Goal: Information Seeking & Learning: Learn about a topic

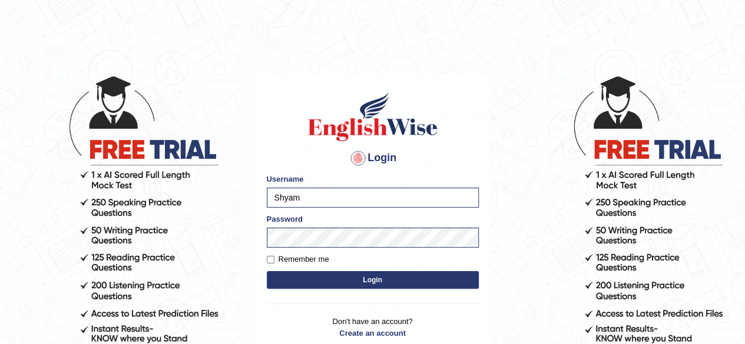
click at [330, 280] on button "Login" at bounding box center [373, 280] width 212 height 18
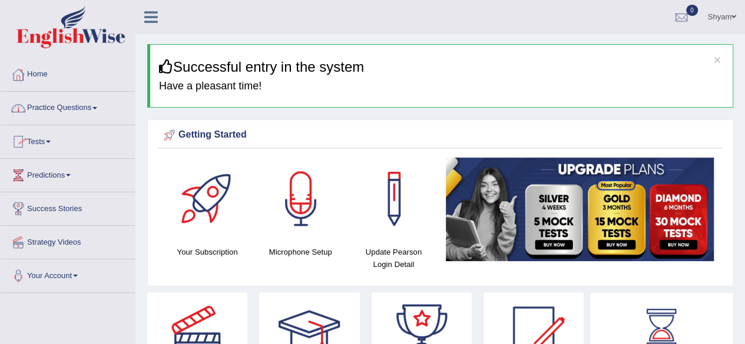
click at [97, 111] on link "Practice Questions" at bounding box center [68, 106] width 134 height 29
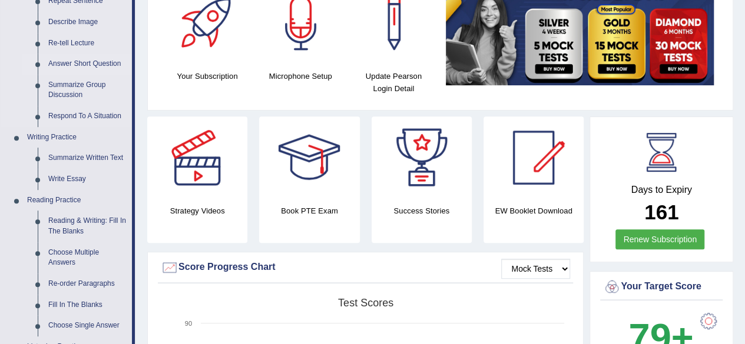
scroll to position [179, 0]
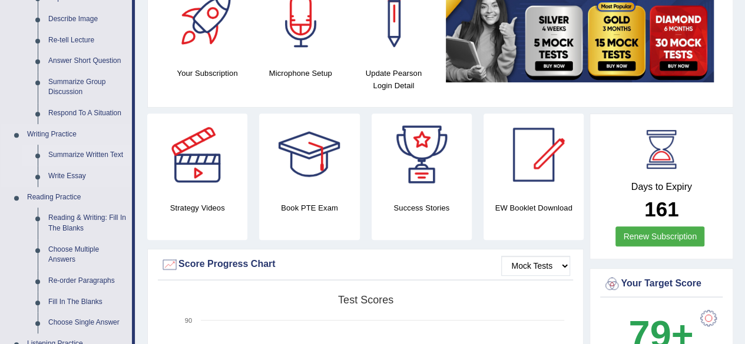
click at [99, 152] on link "Summarize Written Text" at bounding box center [87, 155] width 89 height 21
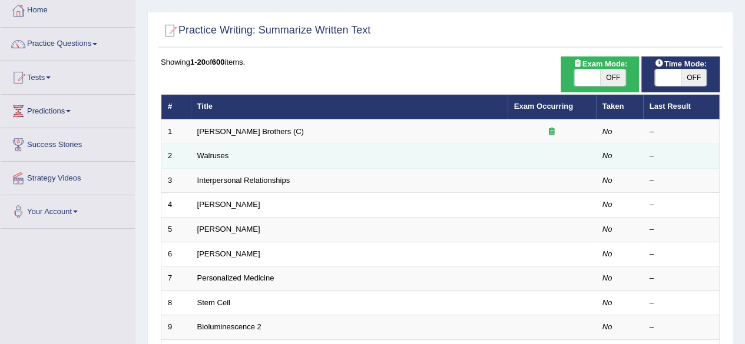
scroll to position [96, 0]
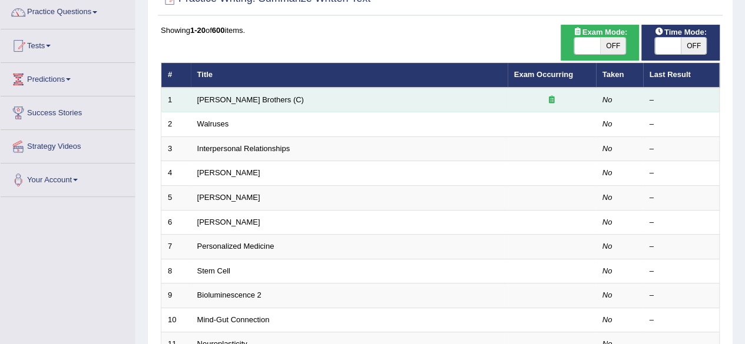
click at [552, 97] on icon at bounding box center [552, 100] width 6 height 8
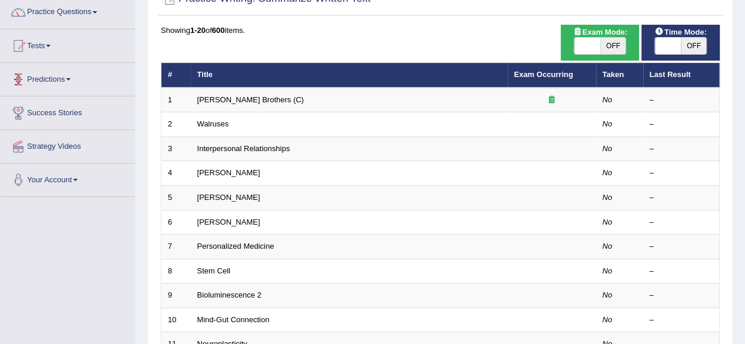
click at [71, 79] on span at bounding box center [68, 79] width 5 height 2
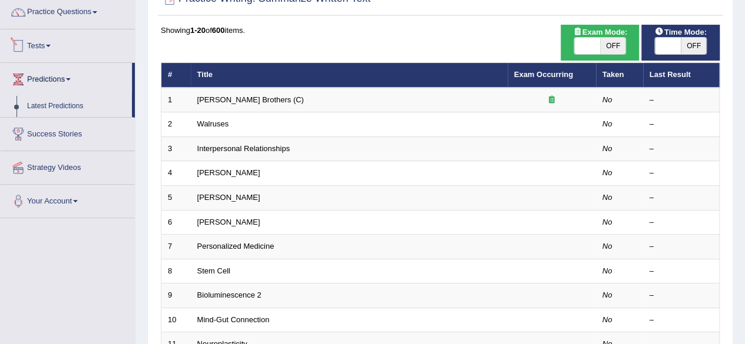
click at [54, 46] on link "Tests" at bounding box center [68, 43] width 134 height 29
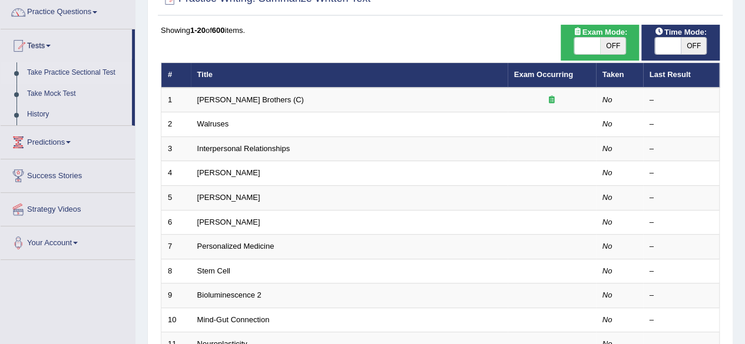
click at [72, 71] on link "Take Practice Sectional Test" at bounding box center [77, 72] width 110 height 21
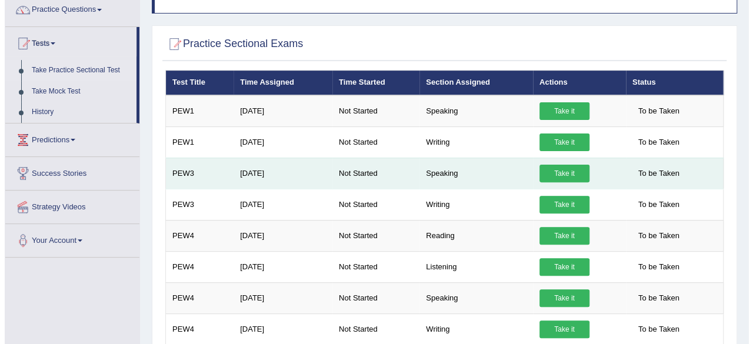
scroll to position [99, 0]
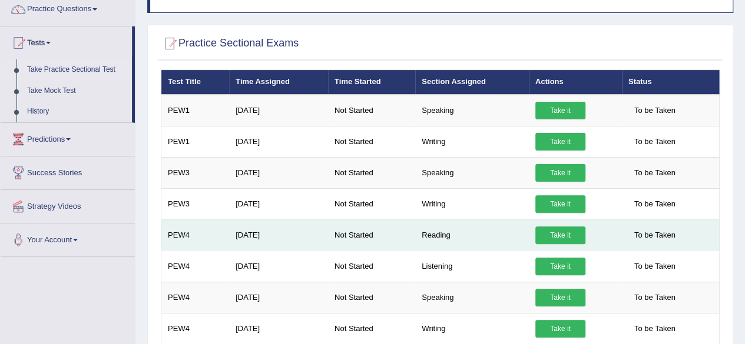
click at [563, 233] on link "Take it" at bounding box center [560, 236] width 50 height 18
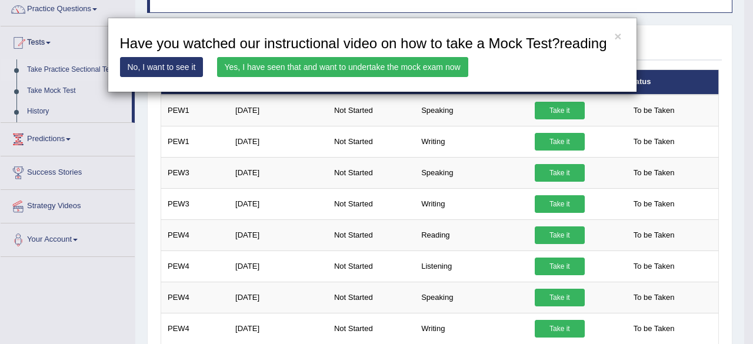
click at [323, 70] on link "Yes, I have seen that and want to undertake the mock exam now" at bounding box center [342, 67] width 251 height 20
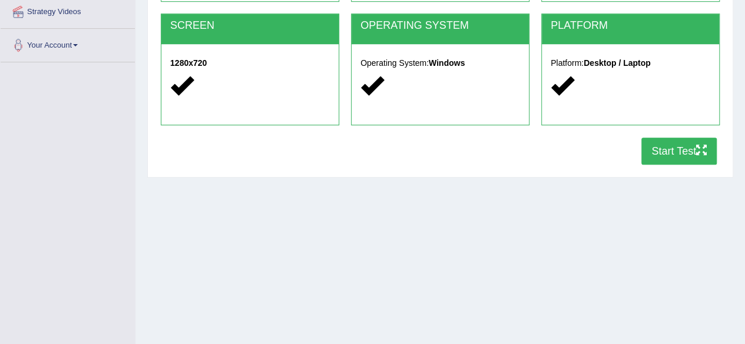
scroll to position [273, 0]
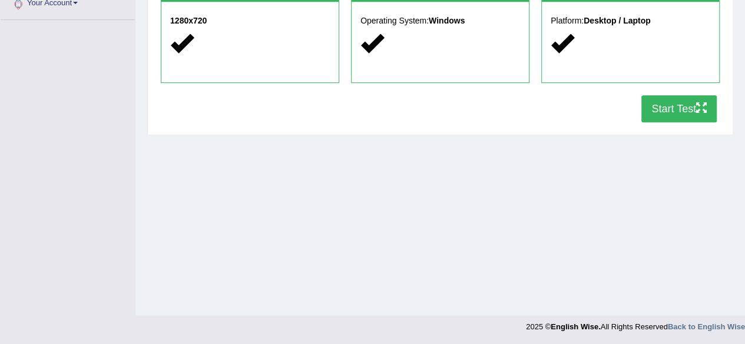
click at [664, 112] on button "Start Test" at bounding box center [678, 108] width 75 height 27
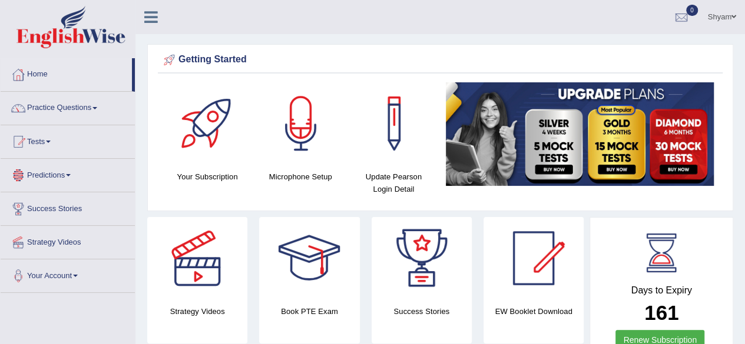
click at [68, 173] on link "Predictions" at bounding box center [68, 173] width 134 height 29
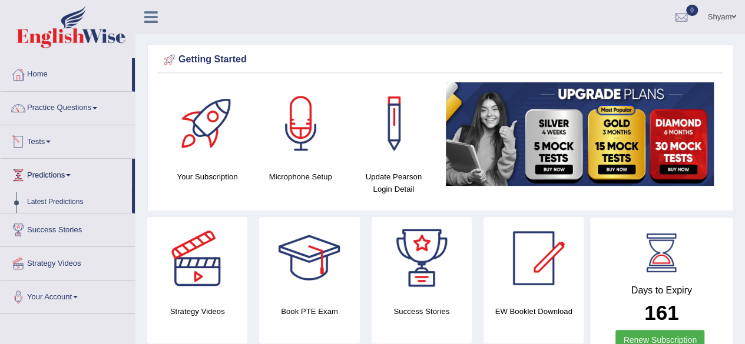
click at [51, 142] on link "Tests" at bounding box center [68, 139] width 134 height 29
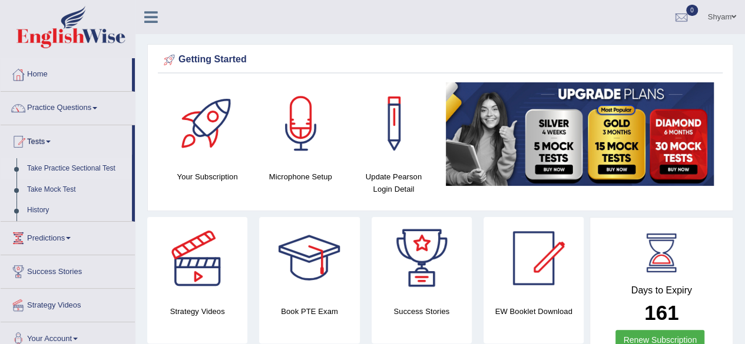
click at [67, 168] on link "Take Practice Sectional Test" at bounding box center [77, 168] width 110 height 21
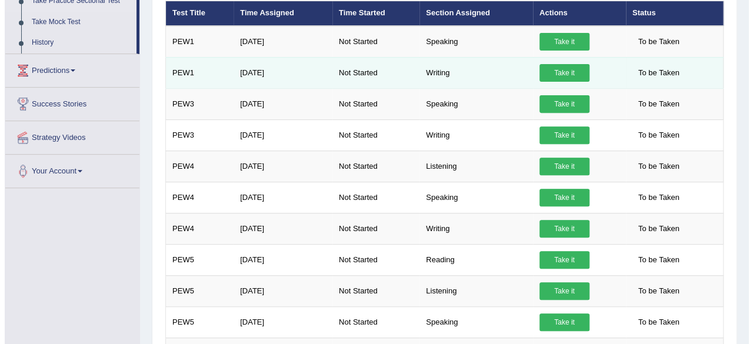
scroll to position [191, 0]
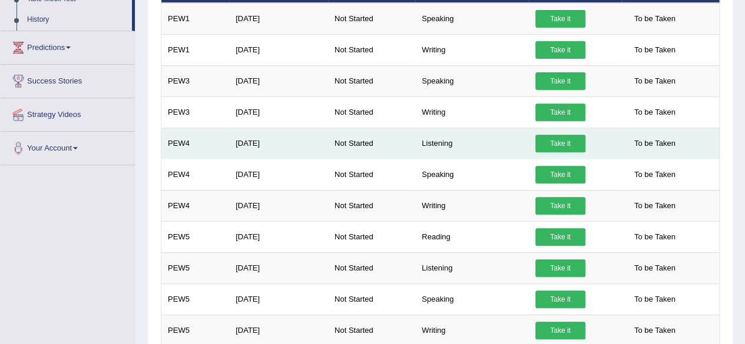
click at [566, 141] on link "Take it" at bounding box center [560, 144] width 50 height 18
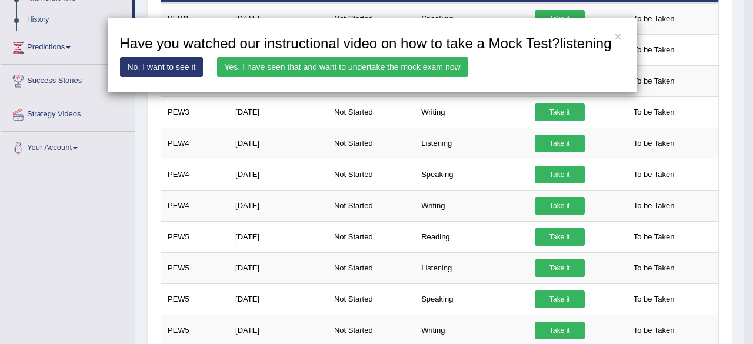
click at [381, 67] on link "Yes, I have seen that and want to undertake the mock exam now" at bounding box center [342, 67] width 251 height 20
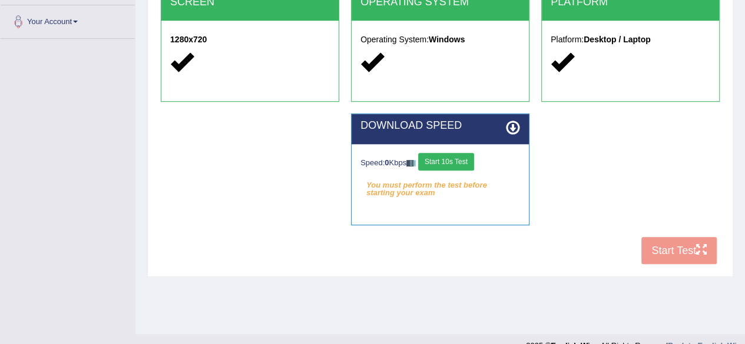
scroll to position [273, 0]
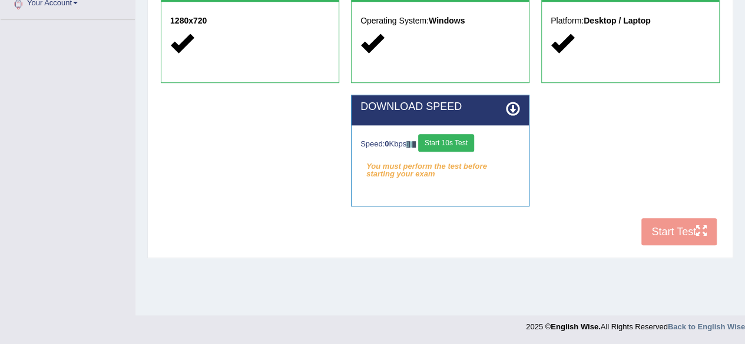
click at [447, 140] on button "Start 10s Test" at bounding box center [446, 143] width 56 height 18
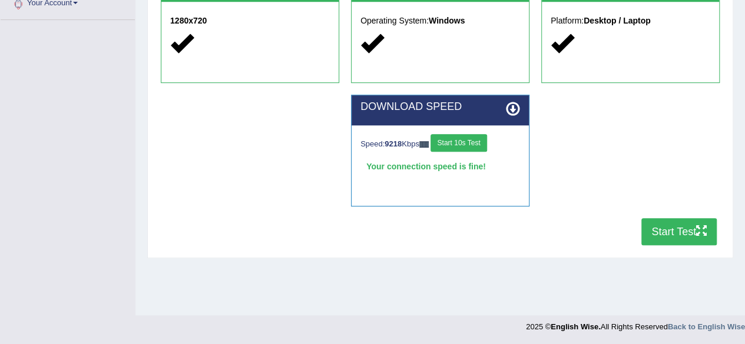
click at [665, 231] on button "Start Test" at bounding box center [678, 231] width 75 height 27
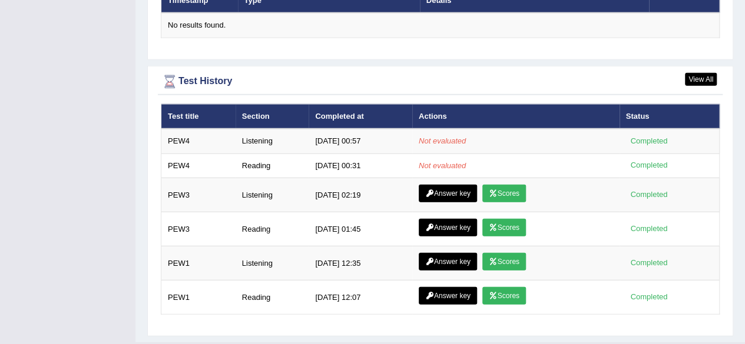
scroll to position [1504, 0]
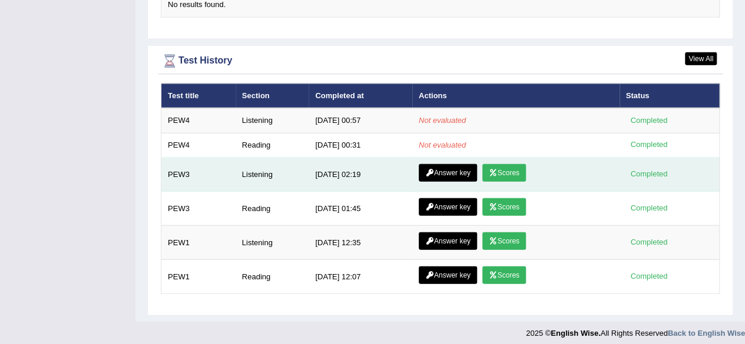
click at [655, 168] on div "Completed" at bounding box center [649, 174] width 46 height 12
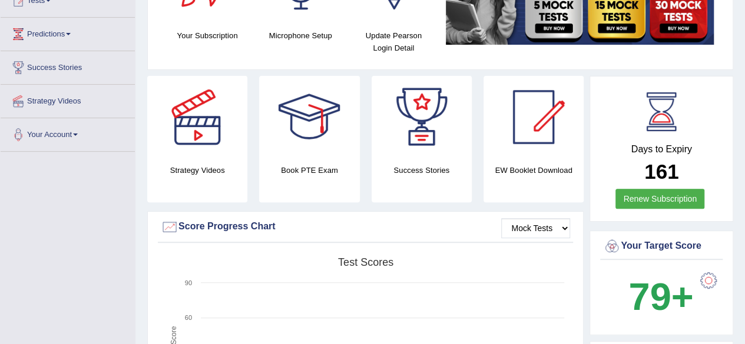
scroll to position [0, 0]
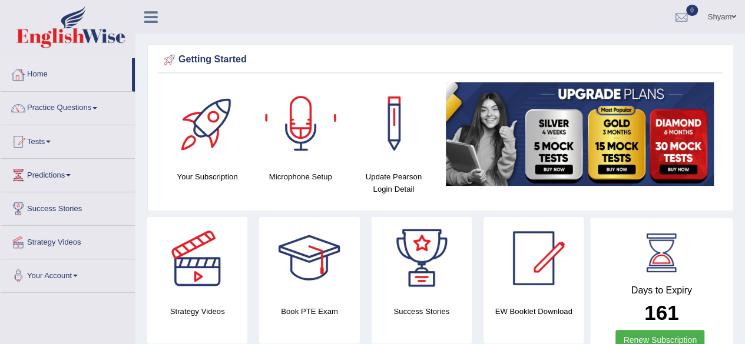
click at [40, 77] on link "Home" at bounding box center [66, 72] width 131 height 29
click at [95, 108] on link "Practice Questions" at bounding box center [68, 106] width 134 height 29
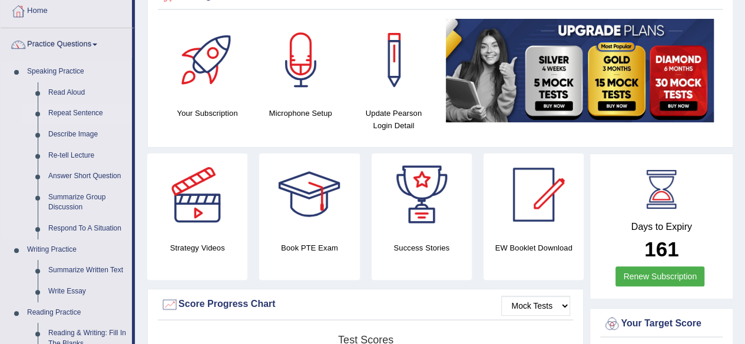
scroll to position [65, 0]
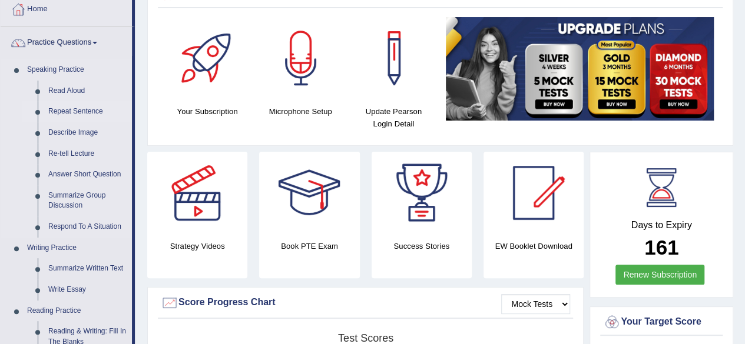
click at [77, 108] on link "Repeat Sentence" at bounding box center [87, 111] width 89 height 21
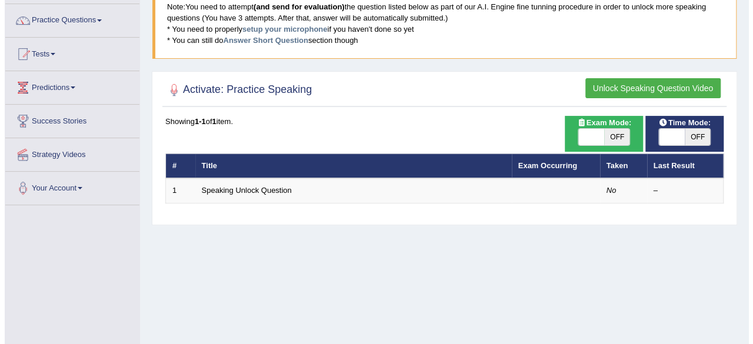
scroll to position [89, 0]
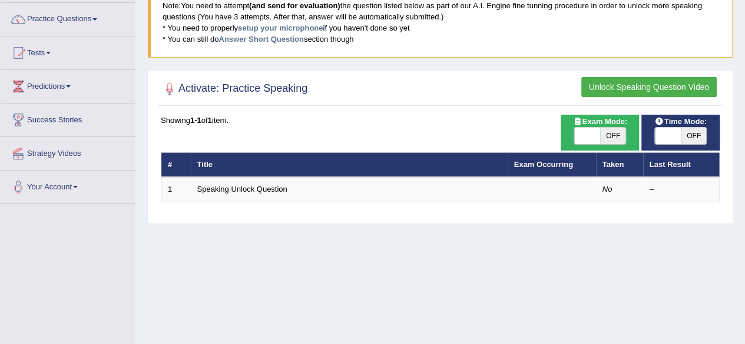
click at [605, 136] on span "OFF" at bounding box center [613, 136] width 26 height 16
checkbox input "true"
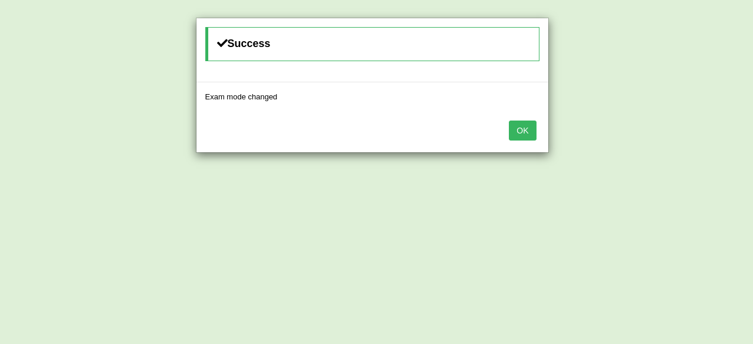
click at [523, 124] on button "OK" at bounding box center [522, 131] width 27 height 20
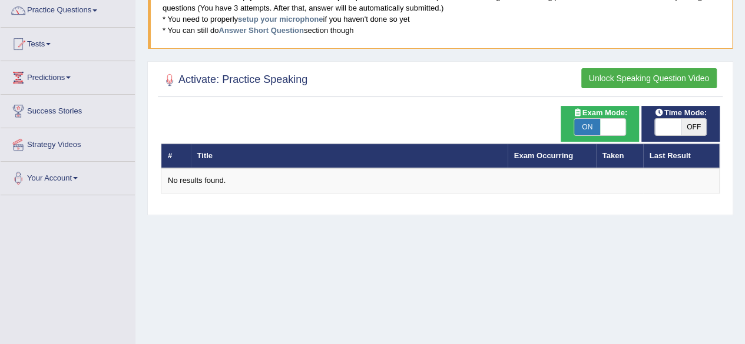
click at [643, 77] on button "Unlock Speaking Question Video" at bounding box center [648, 78] width 135 height 20
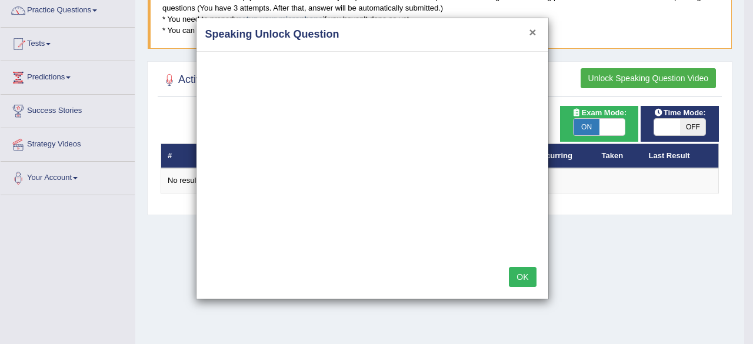
click at [530, 31] on button "×" at bounding box center [532, 32] width 7 height 12
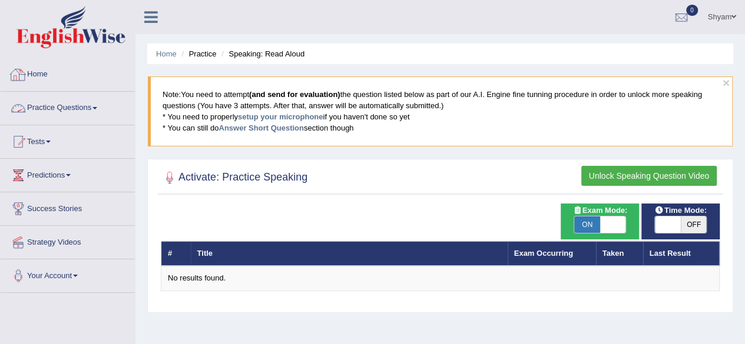
click at [45, 73] on link "Home" at bounding box center [68, 72] width 134 height 29
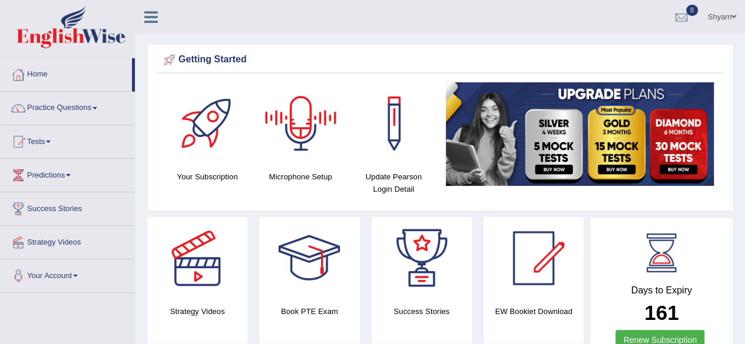
click at [297, 132] on div at bounding box center [301, 123] width 82 height 82
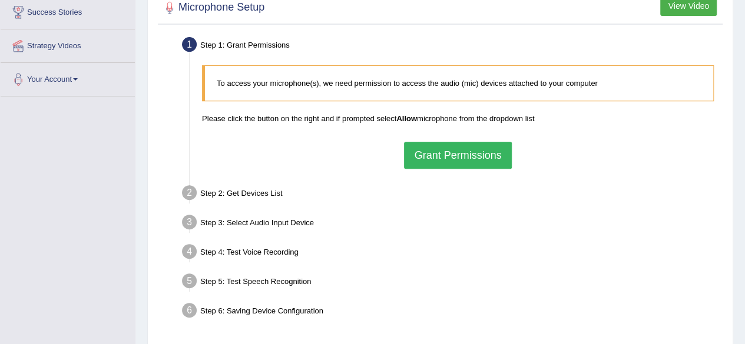
scroll to position [223, 0]
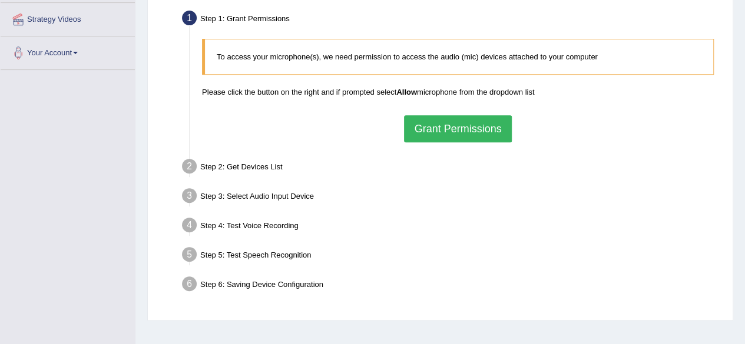
click at [440, 129] on button "Grant Permissions" at bounding box center [457, 128] width 107 height 27
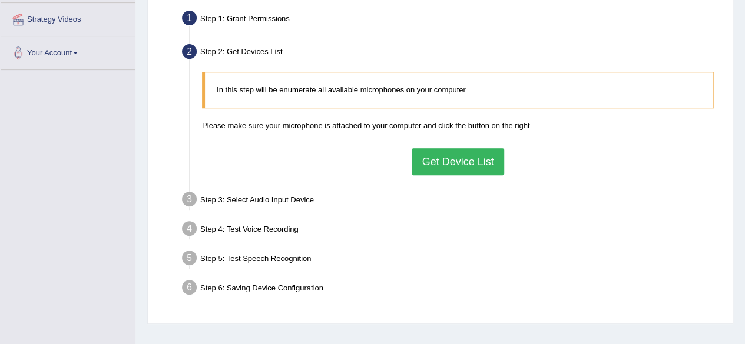
click at [444, 161] on button "Get Device List" at bounding box center [457, 161] width 92 height 27
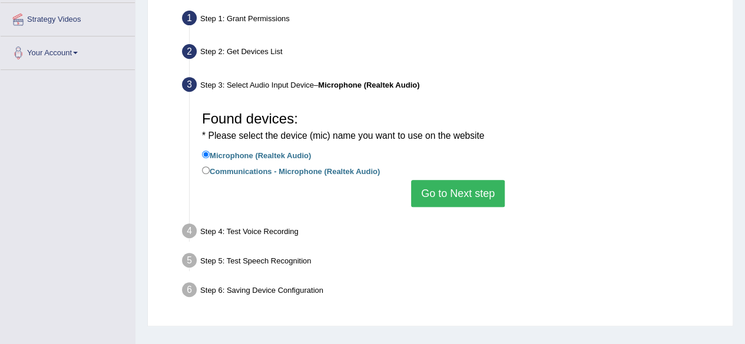
click at [450, 200] on button "Go to Next step" at bounding box center [458, 193] width 94 height 27
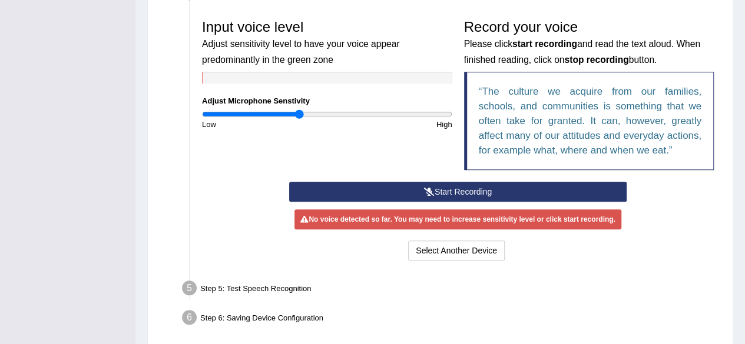
scroll to position [348, 0]
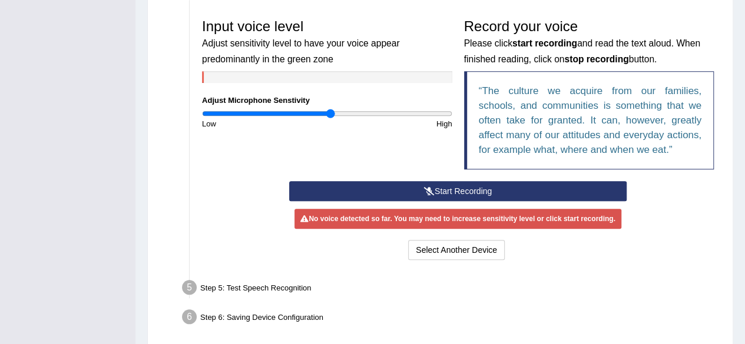
type input "1.04"
click at [330, 111] on input "range" at bounding box center [327, 113] width 250 height 9
click at [447, 190] on button "Start Recording" at bounding box center [457, 191] width 337 height 20
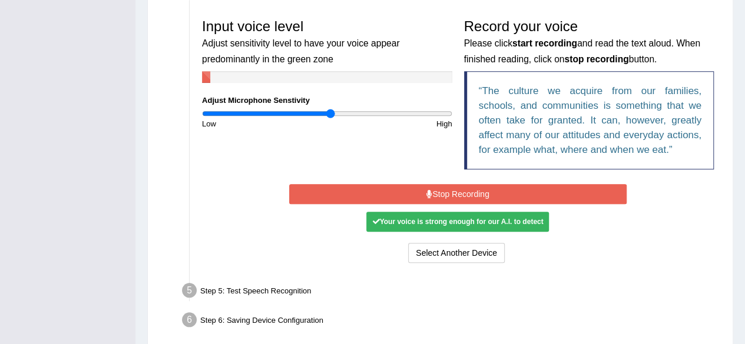
click at [441, 215] on div "Your voice is strong enough for our A.I. to detect" at bounding box center [457, 222] width 182 height 20
click at [441, 193] on button "Stop Recording" at bounding box center [457, 194] width 337 height 20
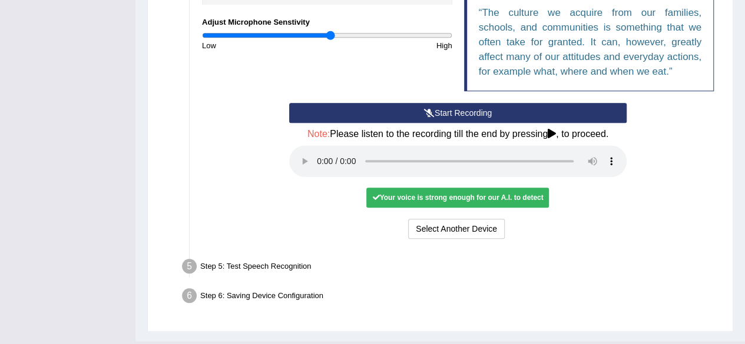
scroll to position [427, 0]
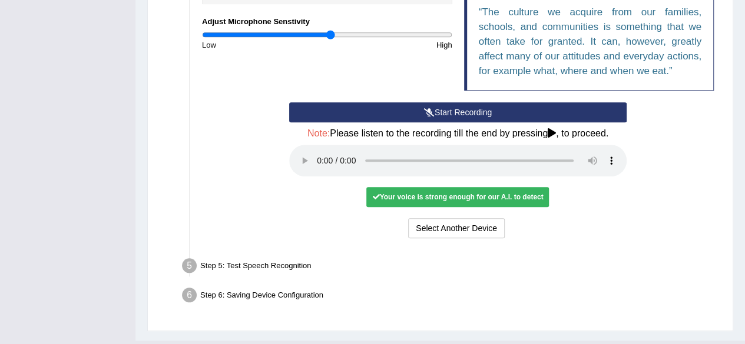
click at [388, 194] on div "Your voice is strong enough for our A.I. to detect" at bounding box center [457, 197] width 182 height 20
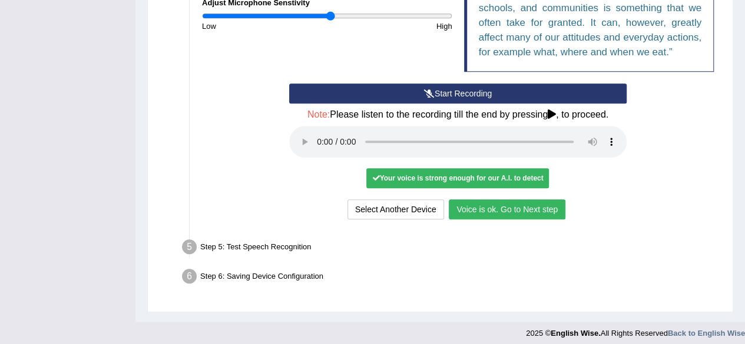
scroll to position [447, 0]
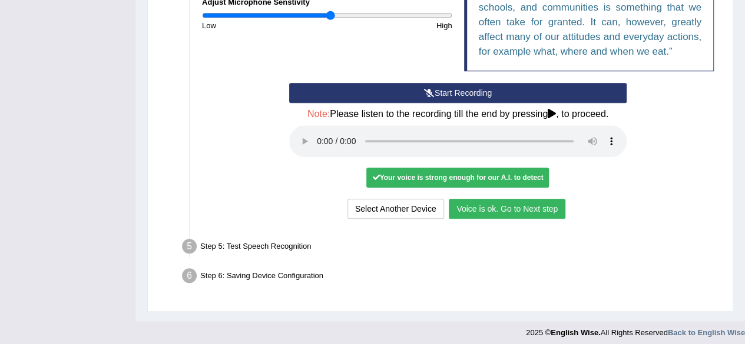
click at [490, 205] on button "Voice is ok. Go to Next step" at bounding box center [506, 209] width 117 height 20
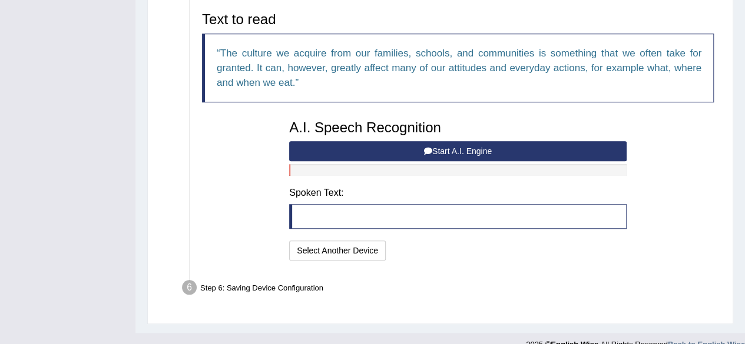
scroll to position [388, 0]
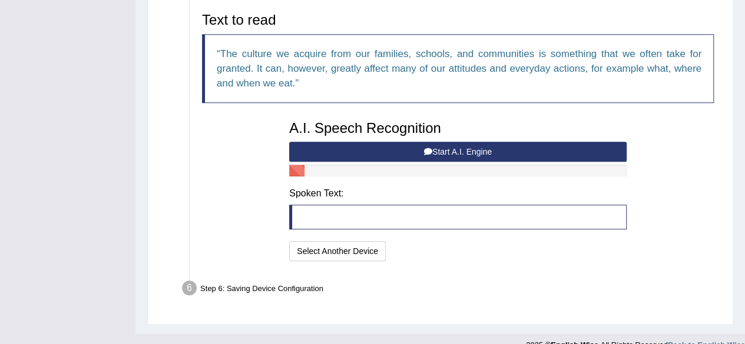
click at [443, 150] on button "Start A.I. Engine" at bounding box center [457, 152] width 337 height 20
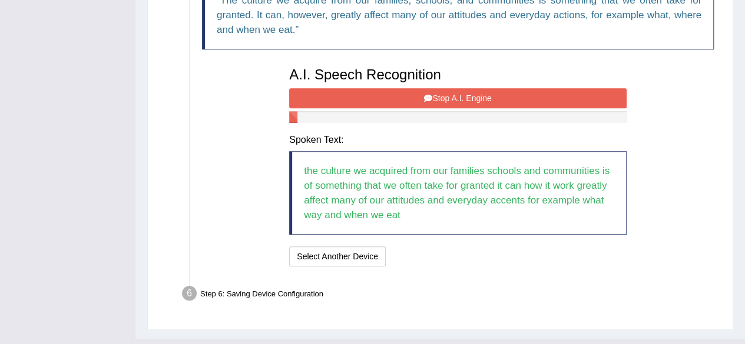
scroll to position [463, 0]
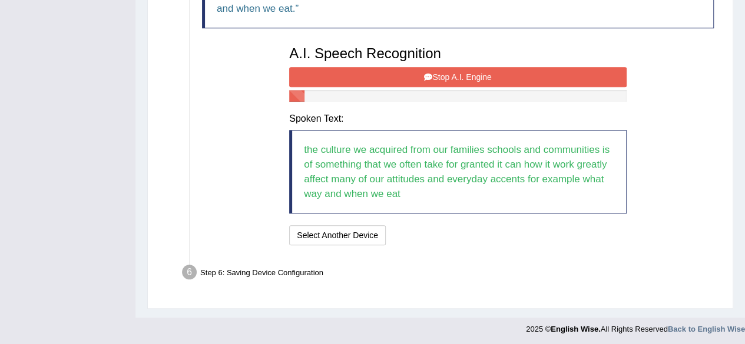
click at [411, 76] on button "Stop A.I. Engine" at bounding box center [457, 77] width 337 height 20
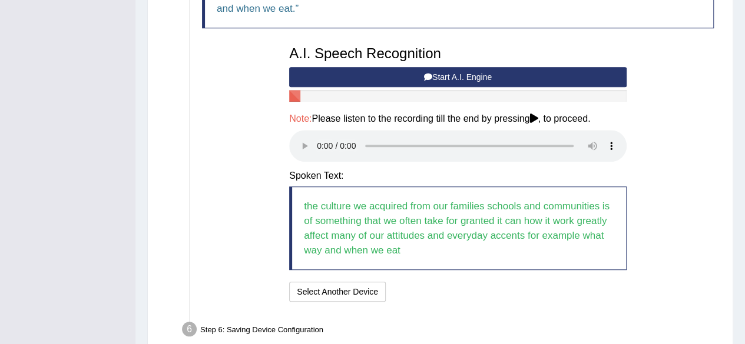
scroll to position [520, 0]
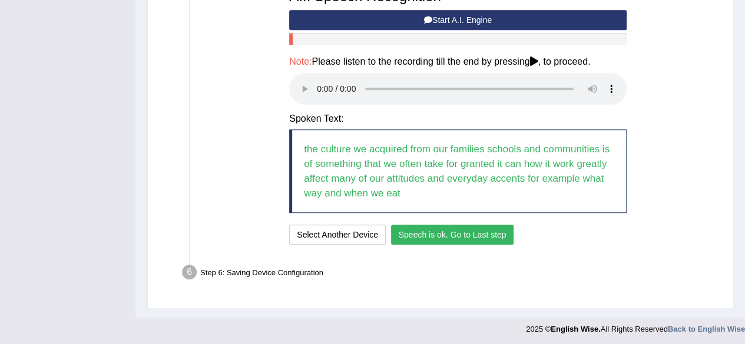
click at [438, 238] on button "Speech is ok. Go to Last step" at bounding box center [452, 235] width 123 height 20
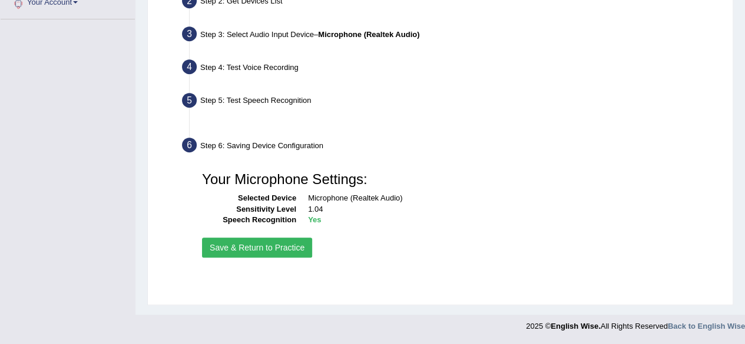
scroll to position [273, 0]
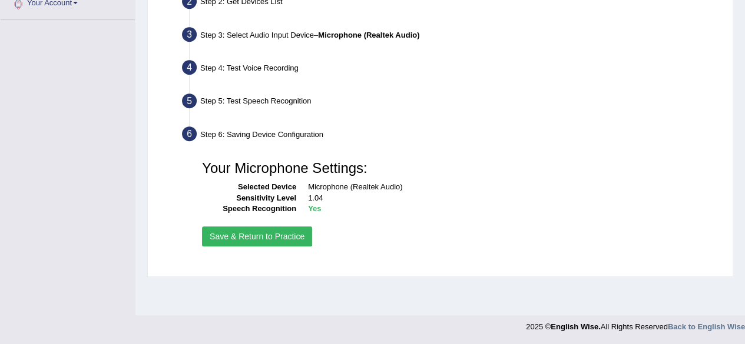
click at [286, 232] on button "Save & Return to Practice" at bounding box center [257, 237] width 110 height 20
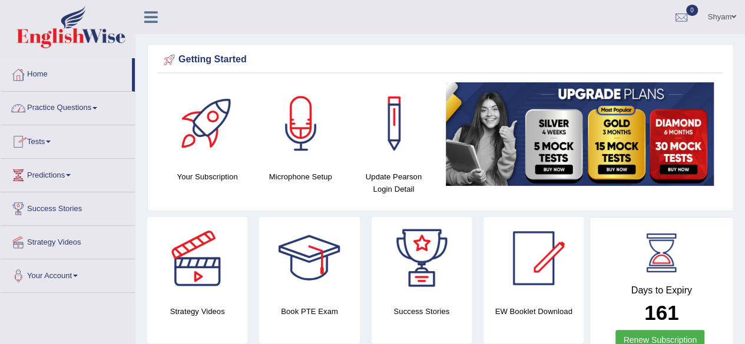
click at [90, 109] on link "Practice Questions" at bounding box center [68, 106] width 134 height 29
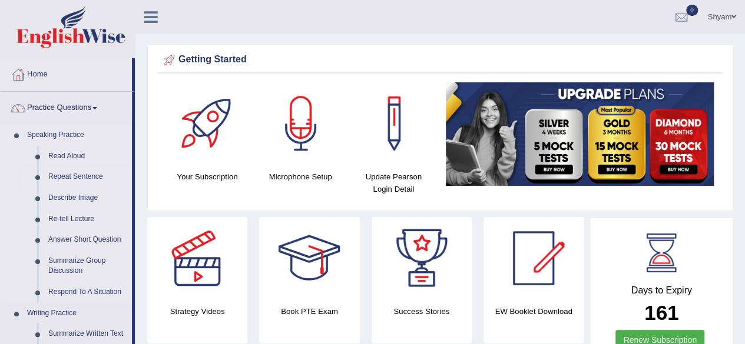
click at [85, 175] on link "Repeat Sentence" at bounding box center [87, 177] width 89 height 21
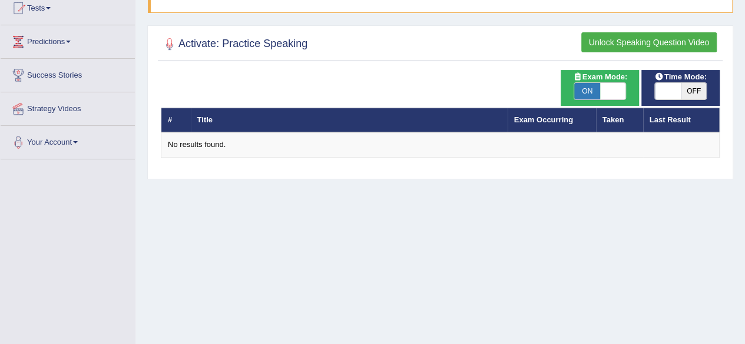
scroll to position [134, 0]
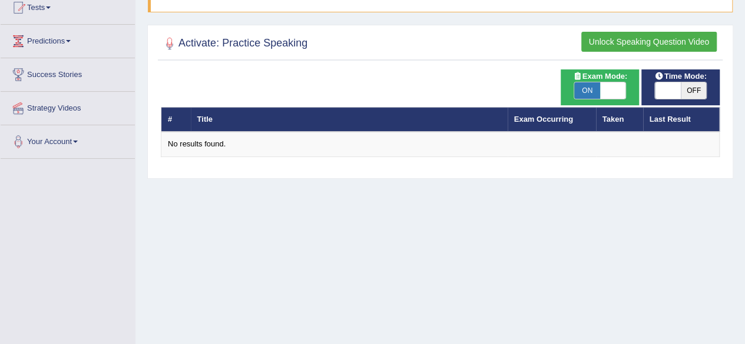
click at [638, 41] on button "Unlock Speaking Question Video" at bounding box center [648, 42] width 135 height 20
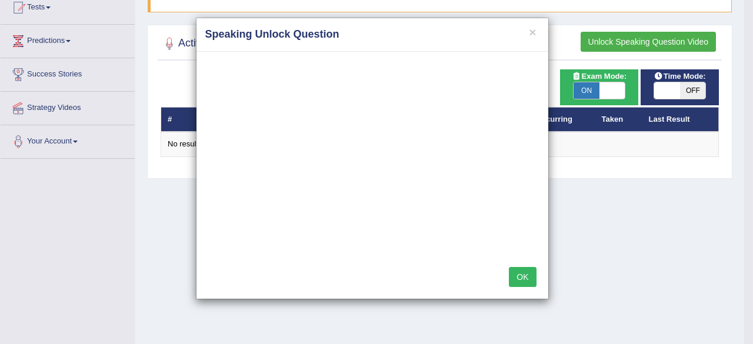
click at [525, 271] on button "OK" at bounding box center [522, 277] width 27 height 20
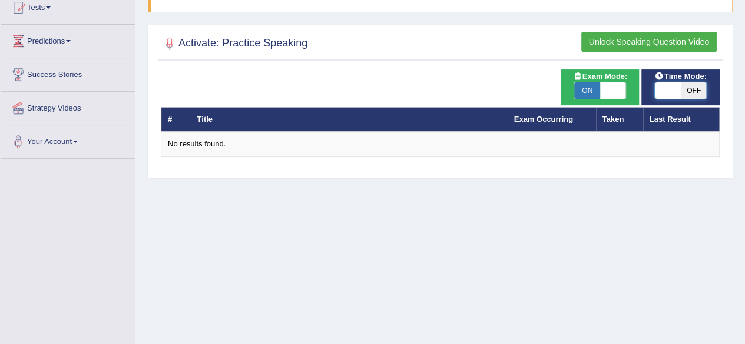
click at [669, 89] on span at bounding box center [668, 90] width 26 height 16
checkbox input "true"
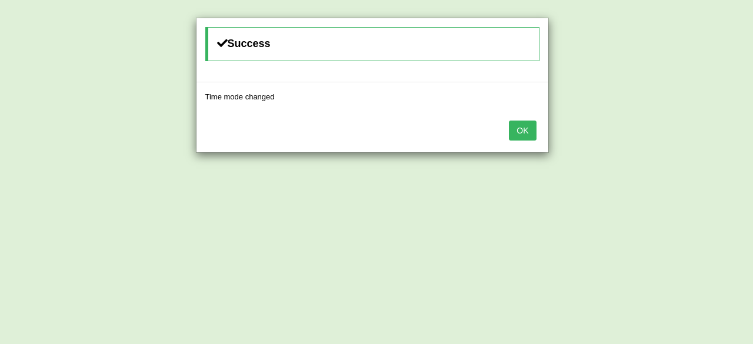
click at [518, 132] on button "OK" at bounding box center [522, 131] width 27 height 20
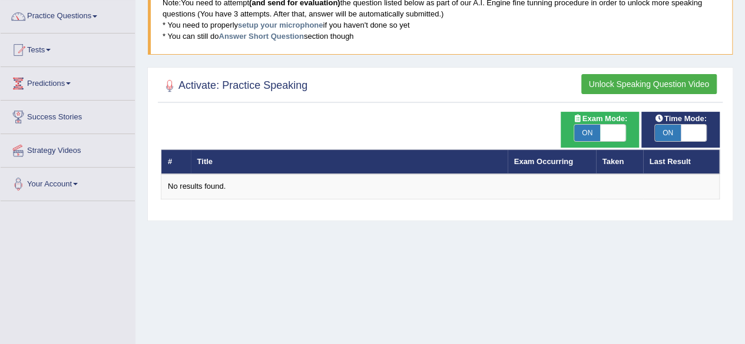
scroll to position [92, 0]
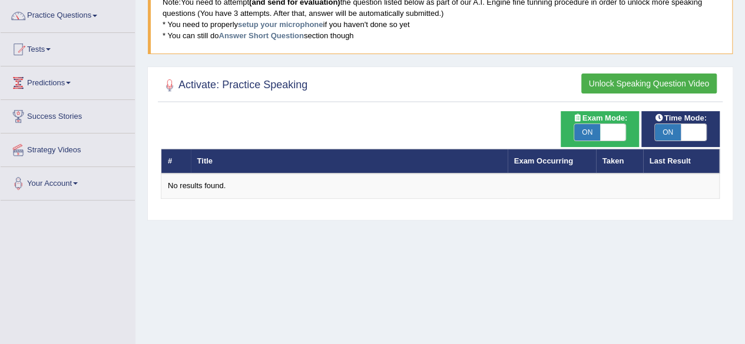
click at [614, 83] on button "Unlock Speaking Question Video" at bounding box center [648, 84] width 135 height 20
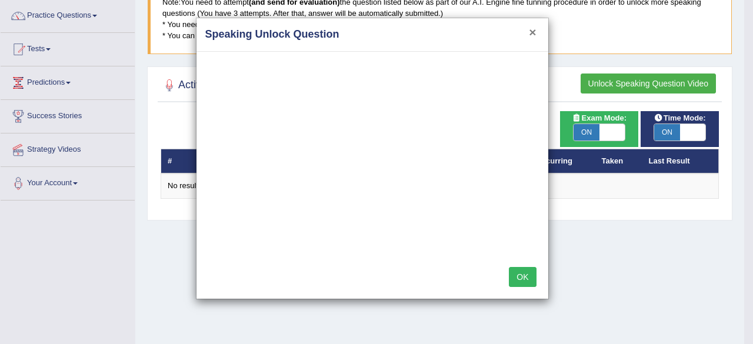
click at [536, 27] on button "×" at bounding box center [532, 32] width 7 height 12
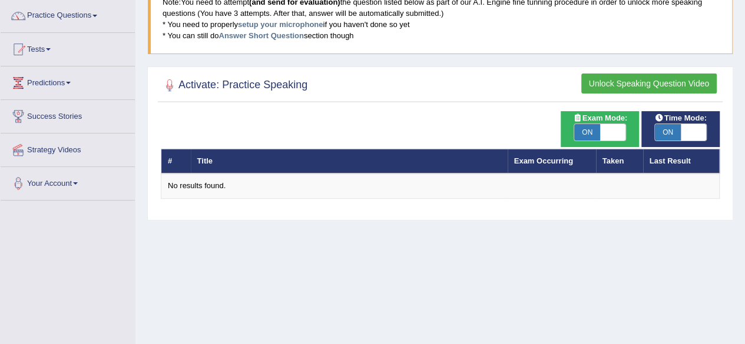
scroll to position [0, 0]
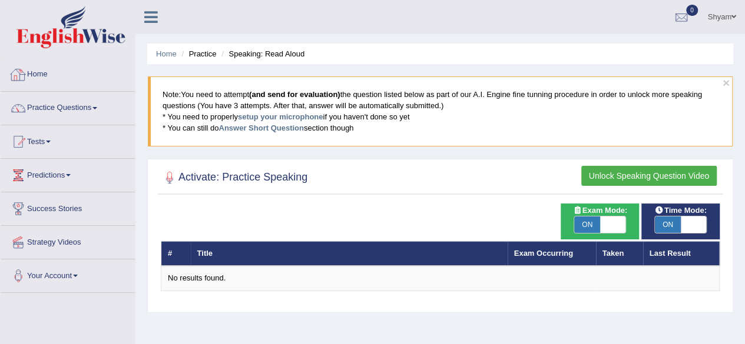
click at [42, 78] on link "Home" at bounding box center [68, 72] width 134 height 29
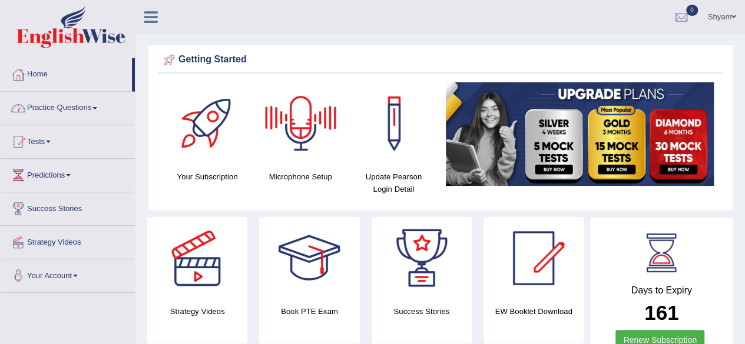
click at [303, 142] on div at bounding box center [301, 123] width 82 height 82
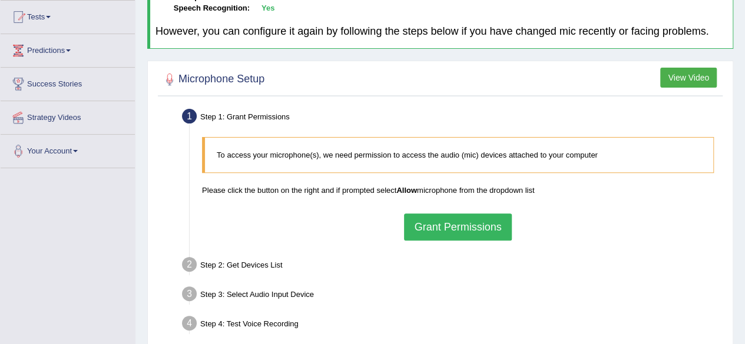
scroll to position [126, 0]
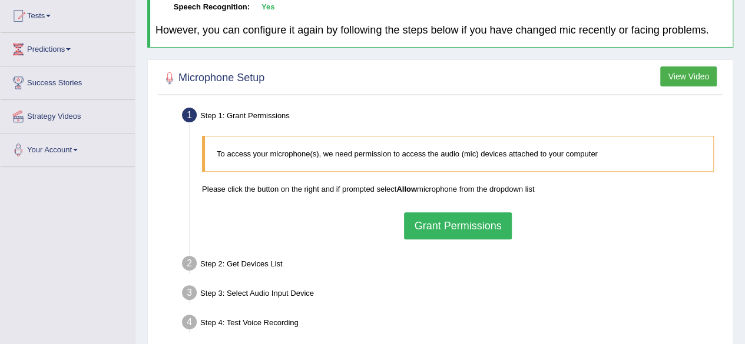
click at [448, 225] on button "Grant Permissions" at bounding box center [457, 225] width 107 height 27
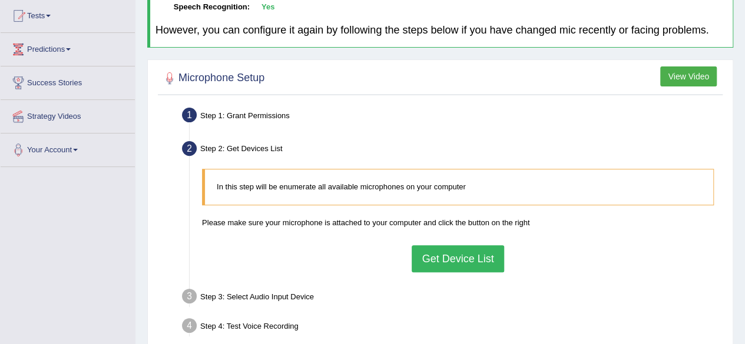
click at [447, 254] on button "Get Device List" at bounding box center [457, 258] width 92 height 27
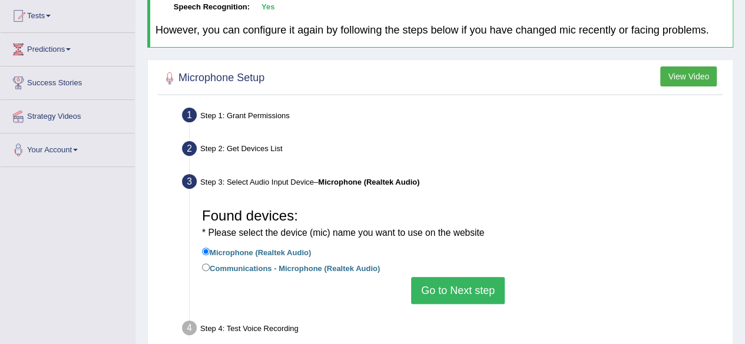
click at [423, 285] on button "Go to Next step" at bounding box center [458, 290] width 94 height 27
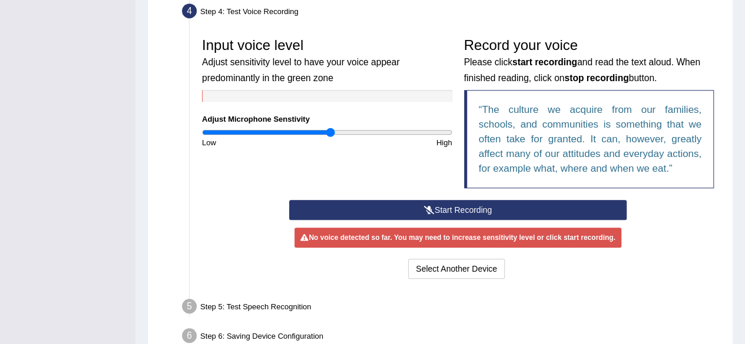
scroll to position [333, 0]
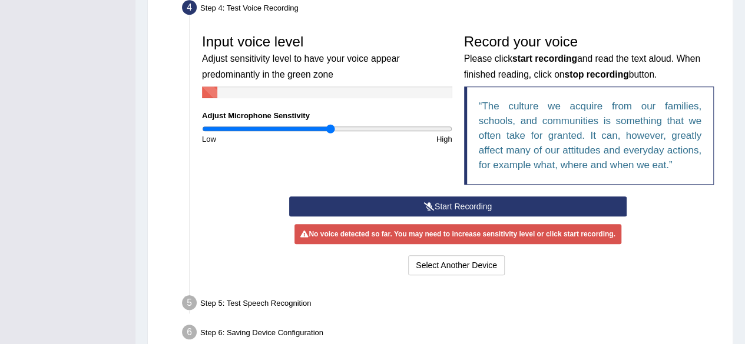
click at [424, 202] on icon at bounding box center [429, 206] width 11 height 8
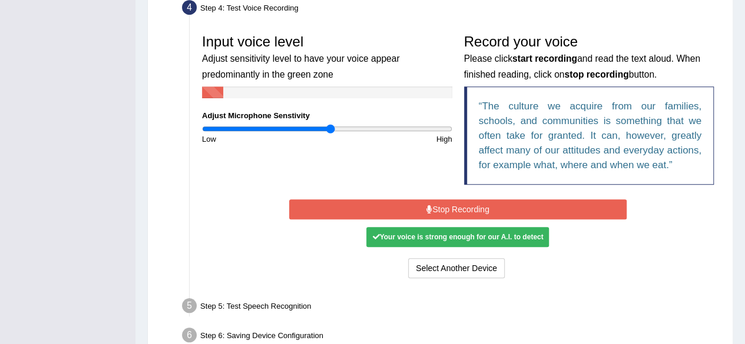
click at [434, 210] on button "Stop Recording" at bounding box center [457, 210] width 337 height 20
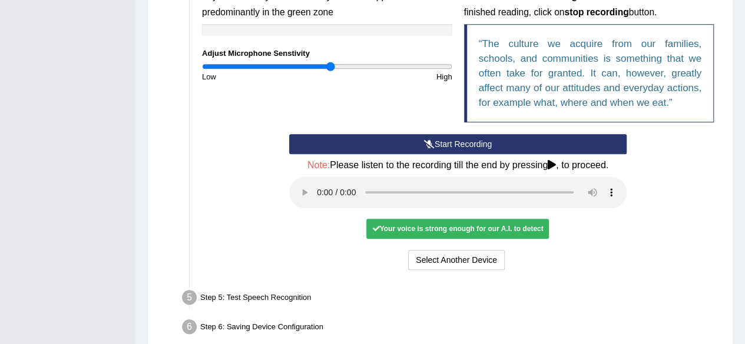
scroll to position [418, 0]
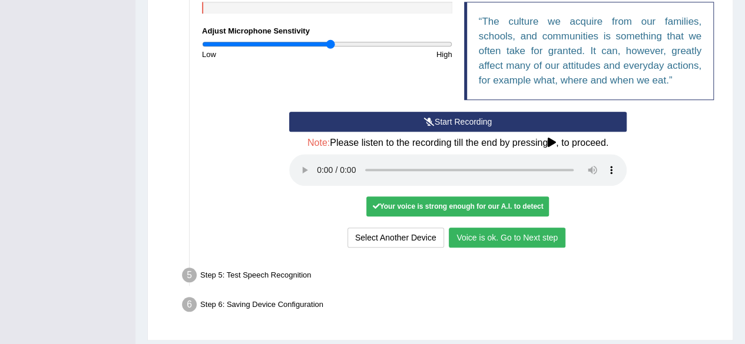
click at [481, 231] on button "Voice is ok. Go to Next step" at bounding box center [506, 238] width 117 height 20
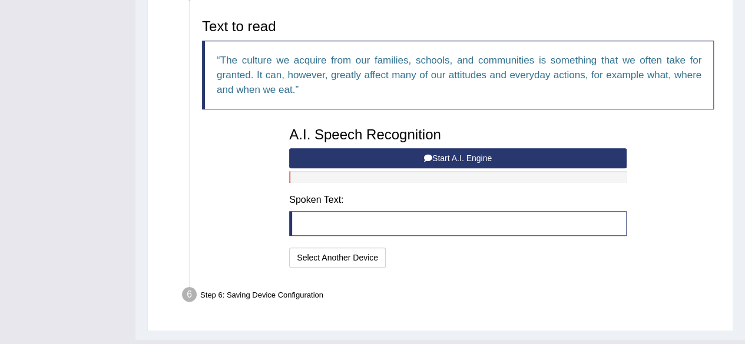
scroll to position [380, 0]
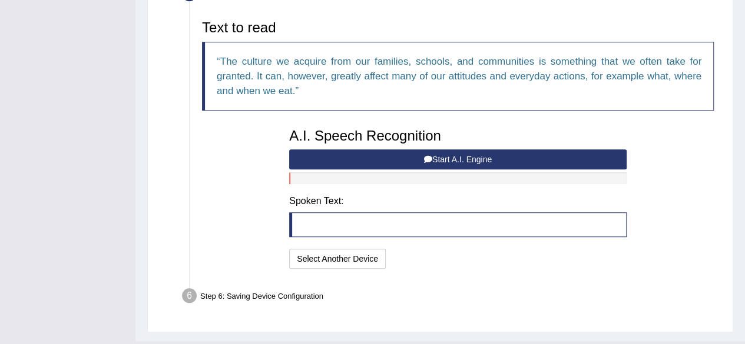
click at [424, 158] on icon at bounding box center [428, 159] width 8 height 8
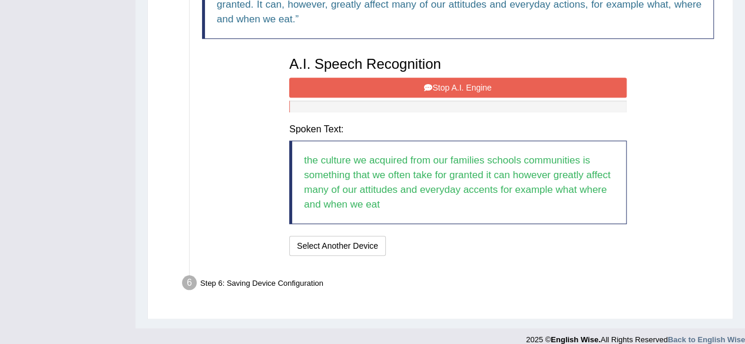
scroll to position [458, 0]
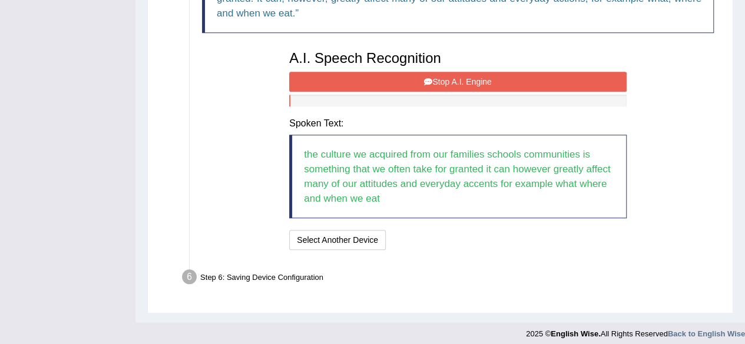
click at [438, 82] on button "Stop A.I. Engine" at bounding box center [457, 82] width 337 height 20
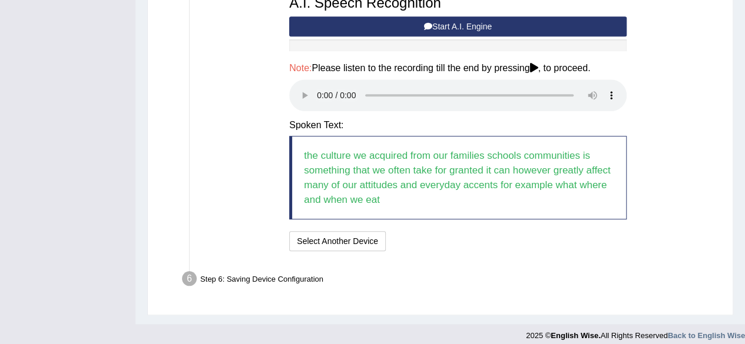
scroll to position [520, 0]
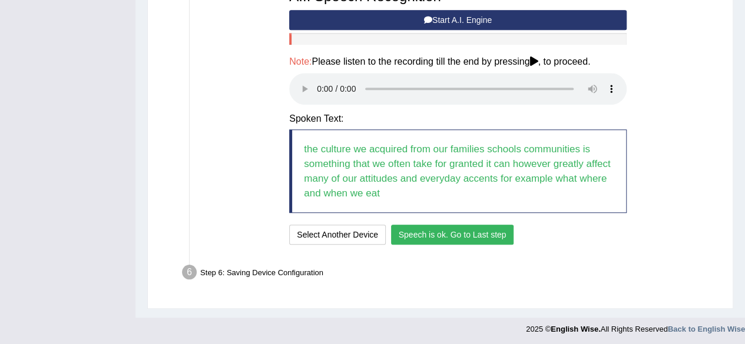
click at [440, 235] on button "Speech is ok. Go to Last step" at bounding box center [452, 235] width 123 height 20
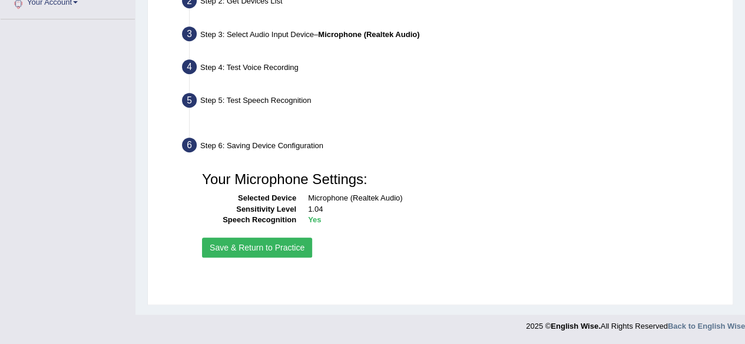
scroll to position [273, 0]
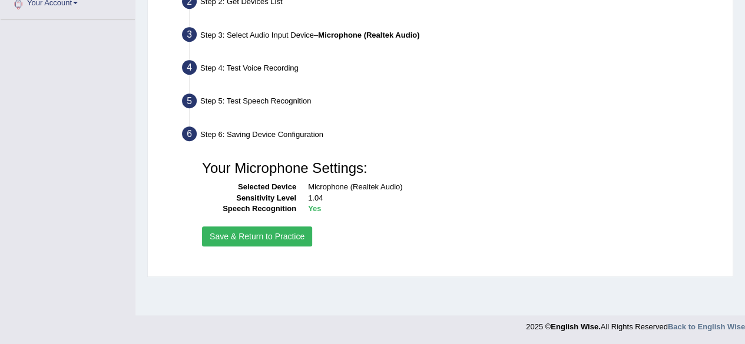
click at [277, 236] on button "Save & Return to Practice" at bounding box center [257, 237] width 110 height 20
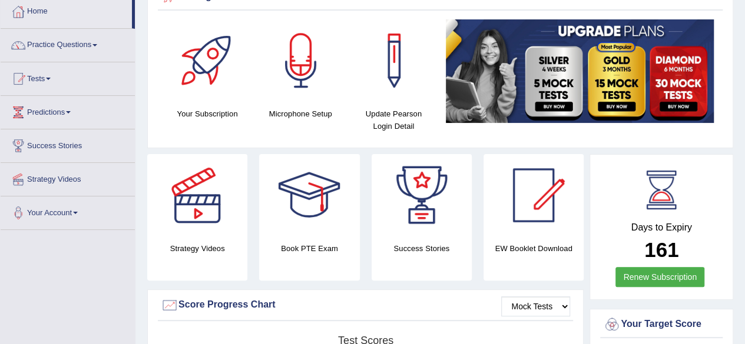
scroll to position [24, 0]
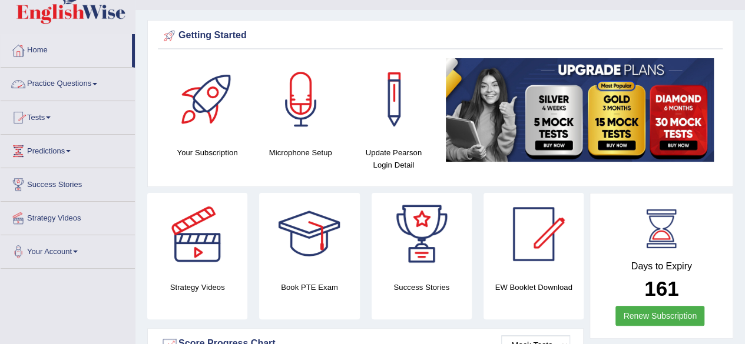
click at [87, 84] on link "Practice Questions" at bounding box center [68, 82] width 134 height 29
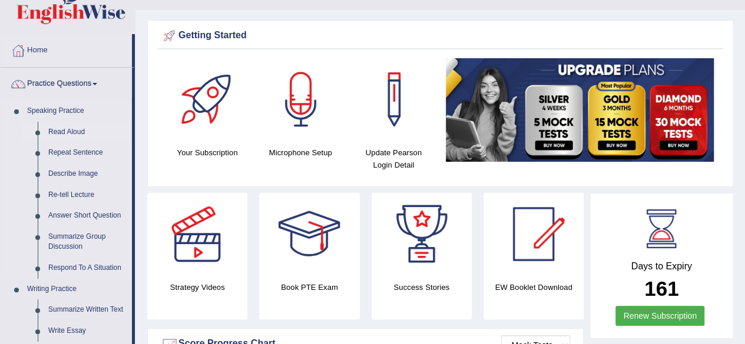
click at [67, 125] on link "Read Aloud" at bounding box center [87, 132] width 89 height 21
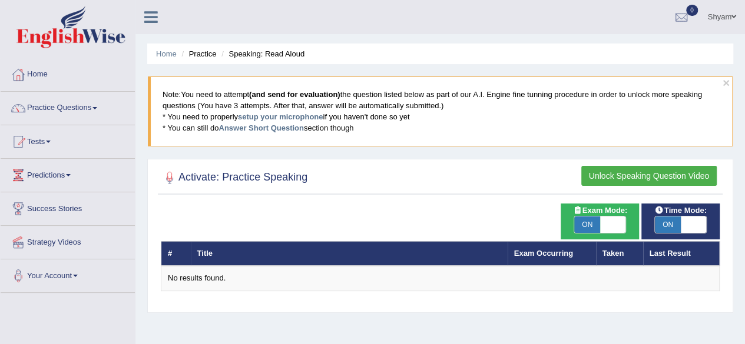
click at [219, 181] on h2 "Activate: Practice Speaking" at bounding box center [234, 178] width 147 height 18
click at [265, 126] on link "Answer Short Question" at bounding box center [260, 128] width 85 height 9
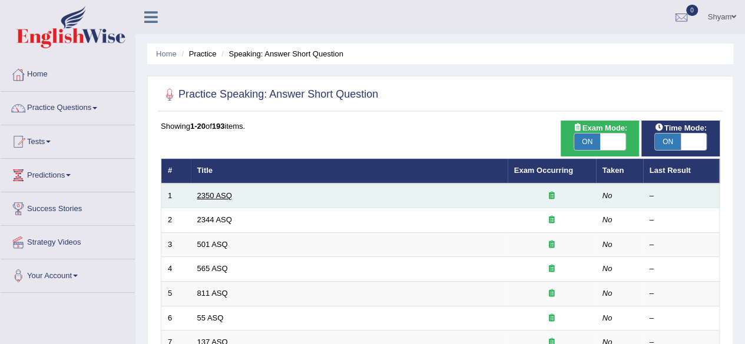
click at [209, 195] on link "2350 ASQ" at bounding box center [214, 195] width 35 height 9
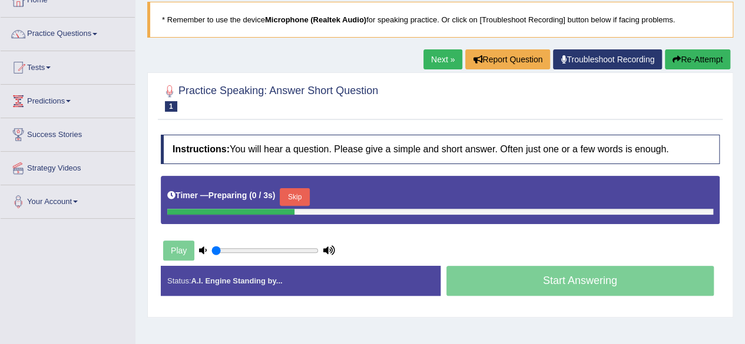
scroll to position [92, 0]
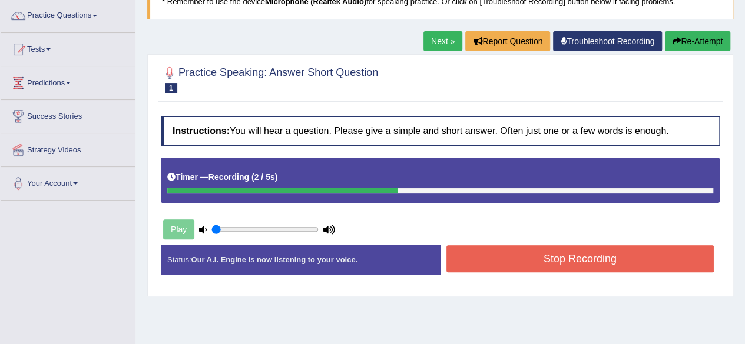
click at [530, 254] on button "Stop Recording" at bounding box center [580, 258] width 268 height 27
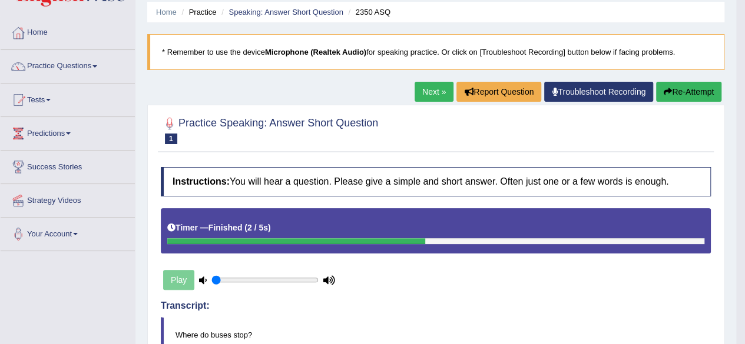
scroll to position [41, 0]
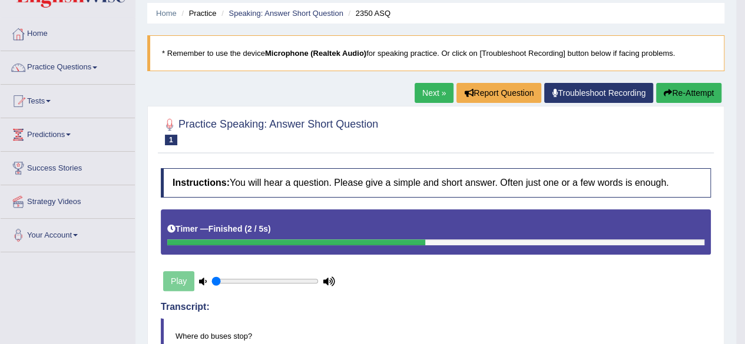
click at [430, 91] on link "Next »" at bounding box center [433, 93] width 39 height 20
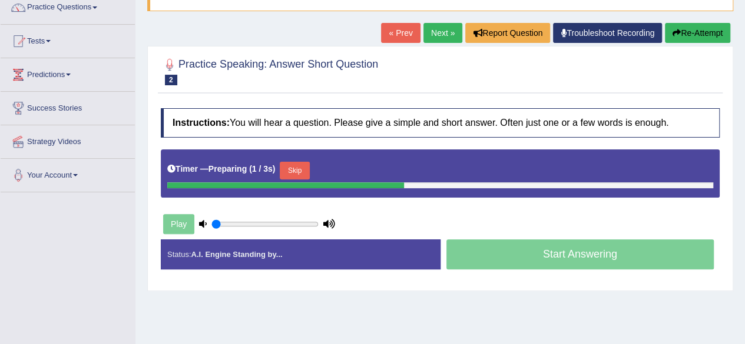
scroll to position [105, 0]
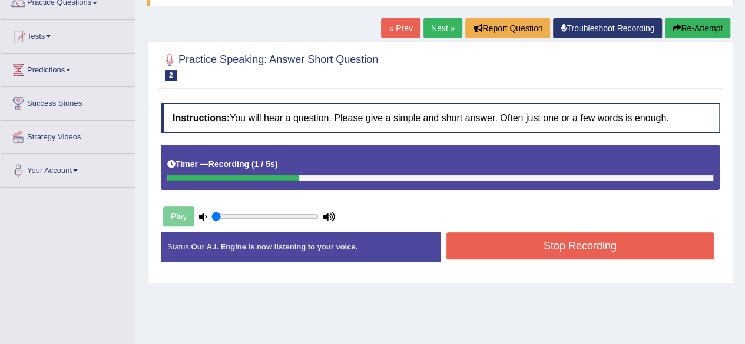
click at [519, 257] on button "Stop Recording" at bounding box center [580, 245] width 268 height 27
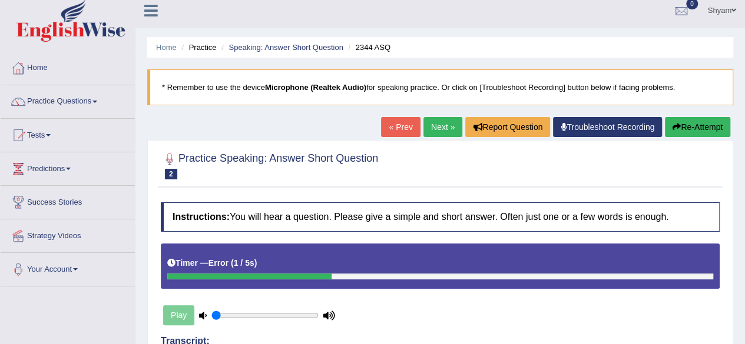
scroll to position [0, 0]
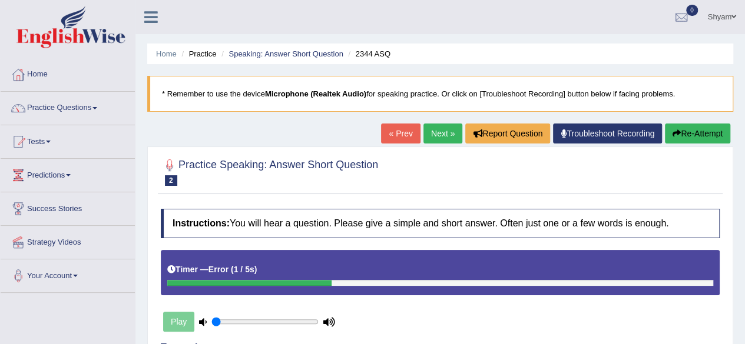
click at [425, 134] on link "Next »" at bounding box center [442, 134] width 39 height 20
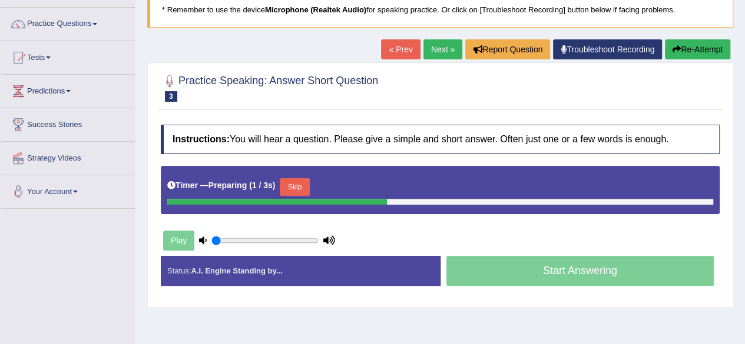
scroll to position [85, 0]
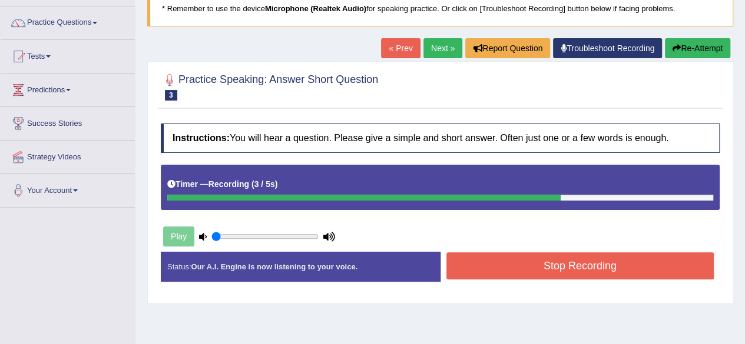
click at [519, 273] on button "Stop Recording" at bounding box center [580, 266] width 268 height 27
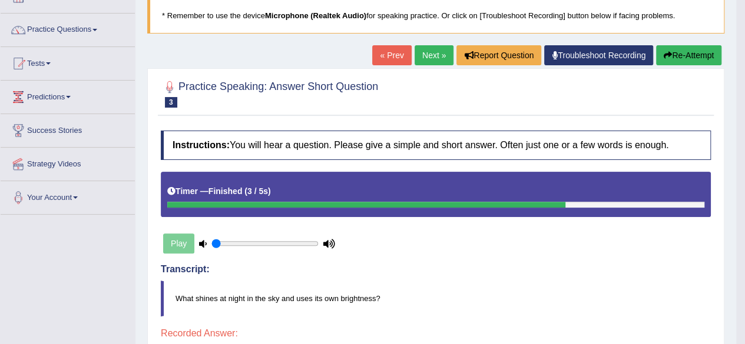
scroll to position [77, 0]
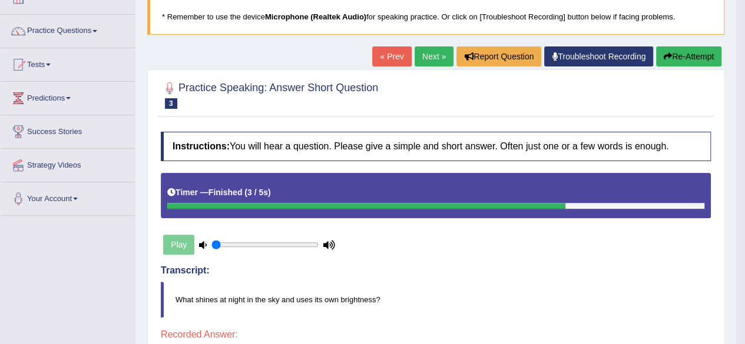
click at [419, 55] on link "Next »" at bounding box center [433, 56] width 39 height 20
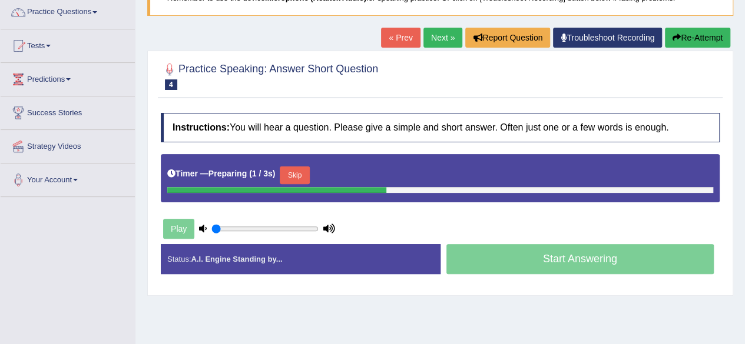
scroll to position [98, 0]
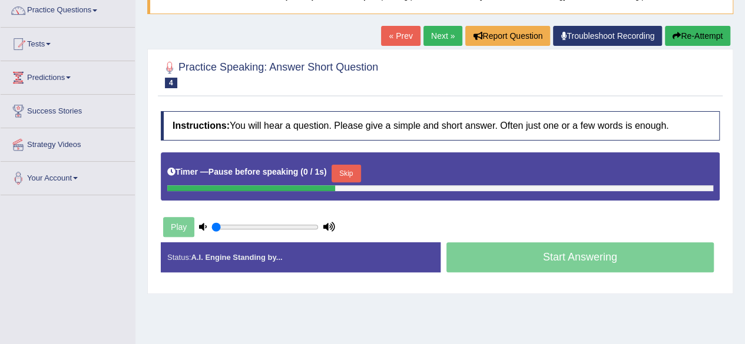
click at [529, 251] on div "Start Answering" at bounding box center [580, 258] width 280 height 33
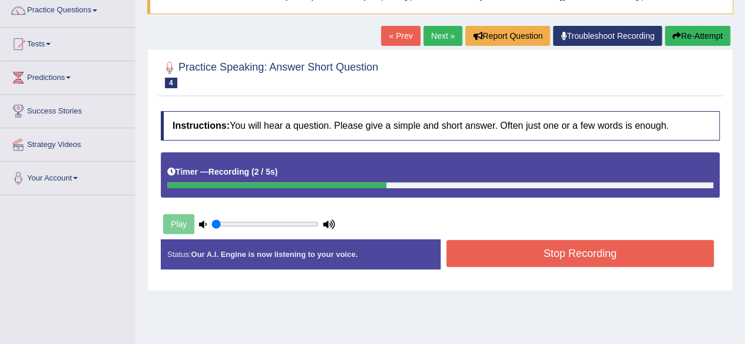
click at [529, 251] on button "Stop Recording" at bounding box center [580, 253] width 268 height 27
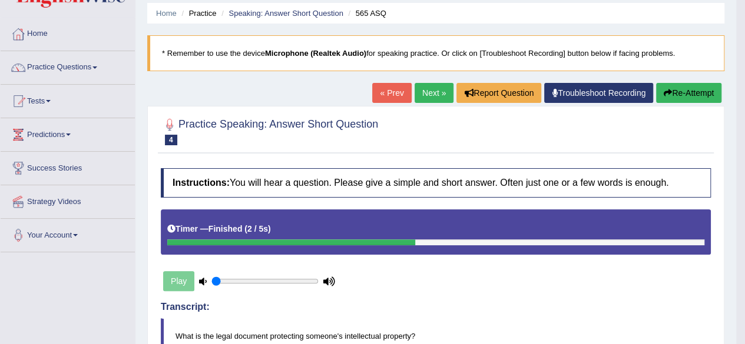
scroll to position [0, 0]
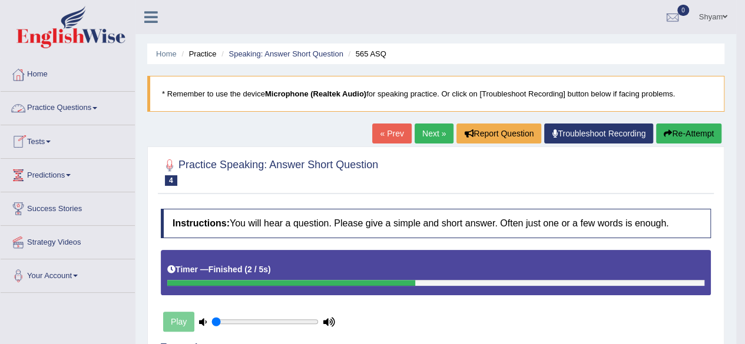
click at [86, 105] on link "Practice Questions" at bounding box center [68, 106] width 134 height 29
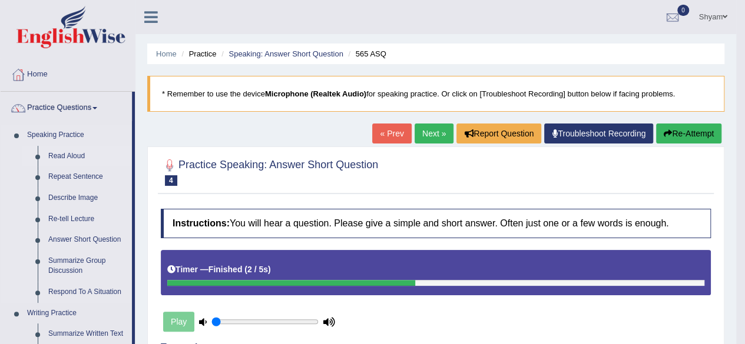
click at [65, 154] on link "Read Aloud" at bounding box center [87, 156] width 89 height 21
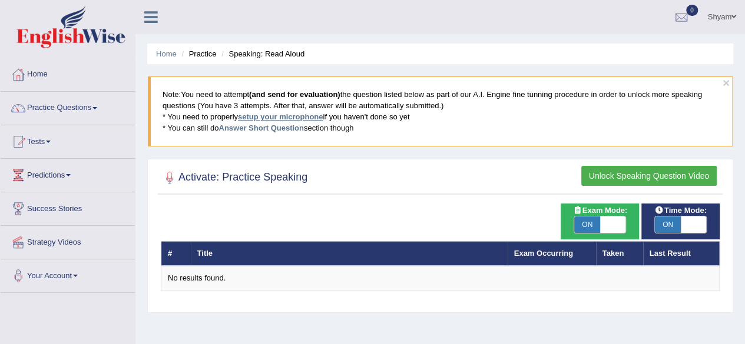
click at [285, 115] on link "setup your microphone" at bounding box center [280, 116] width 85 height 9
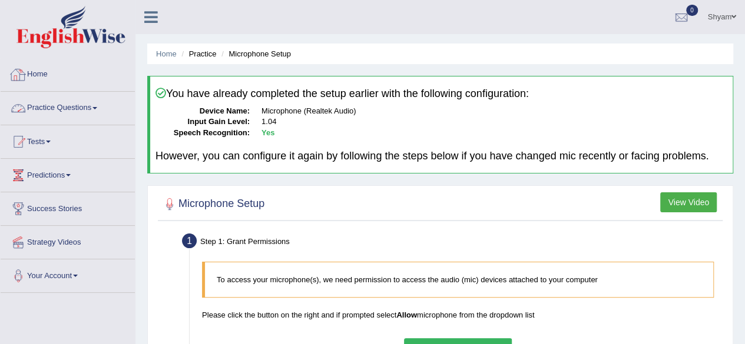
click at [39, 72] on link "Home" at bounding box center [68, 72] width 134 height 29
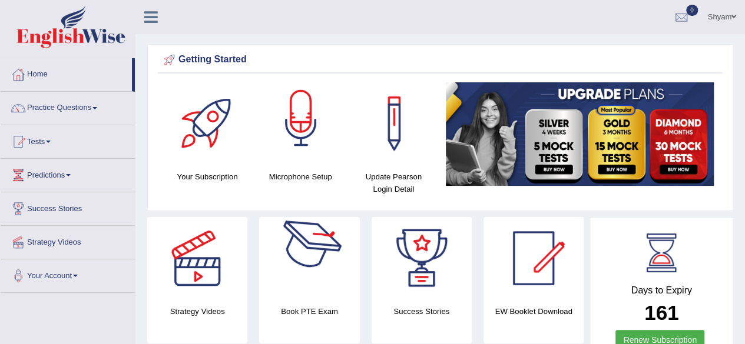
click at [293, 154] on div at bounding box center [301, 123] width 82 height 82
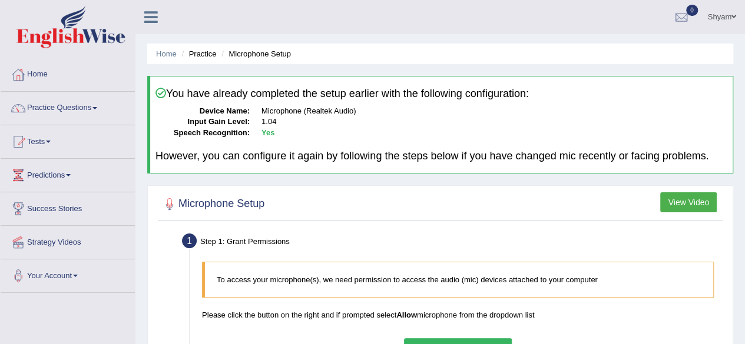
click at [72, 107] on link "Practice Questions" at bounding box center [68, 106] width 134 height 29
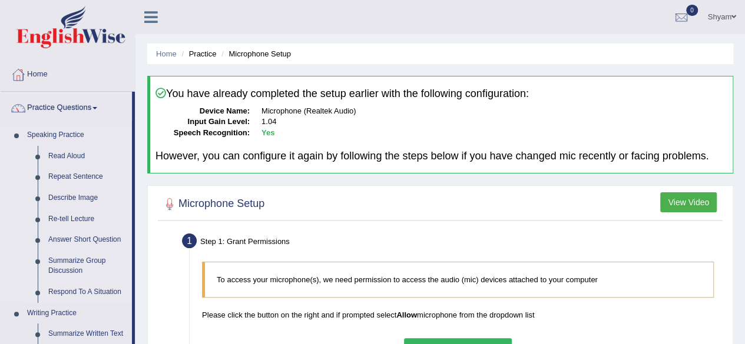
click at [71, 293] on link "Respond To A Situation" at bounding box center [87, 292] width 89 height 21
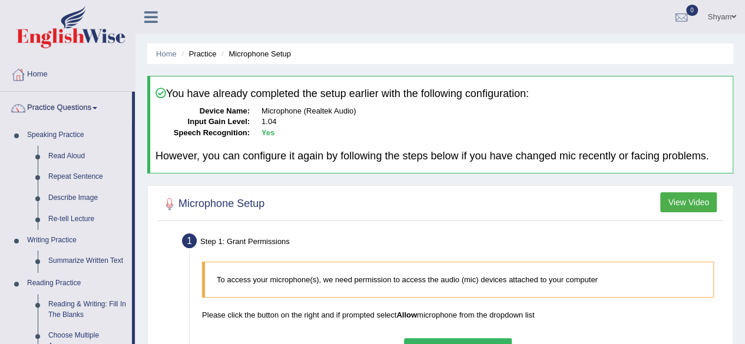
click at [71, 293] on ul "Home Practice Questions Speaking Practice Read Aloud Repeat Sentence Describe I…" at bounding box center [68, 342] width 134 height 569
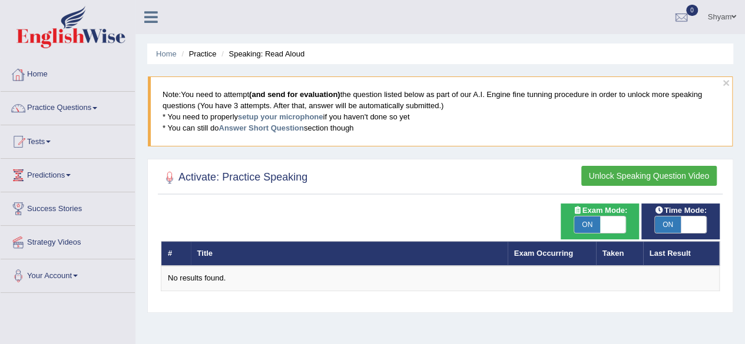
click at [40, 74] on link "Home" at bounding box center [68, 72] width 134 height 29
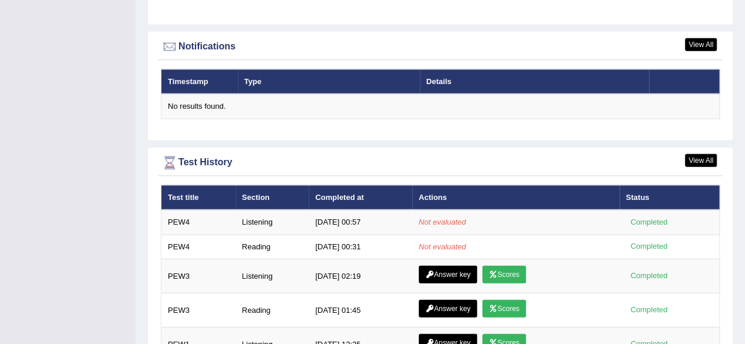
scroll to position [1400, 0]
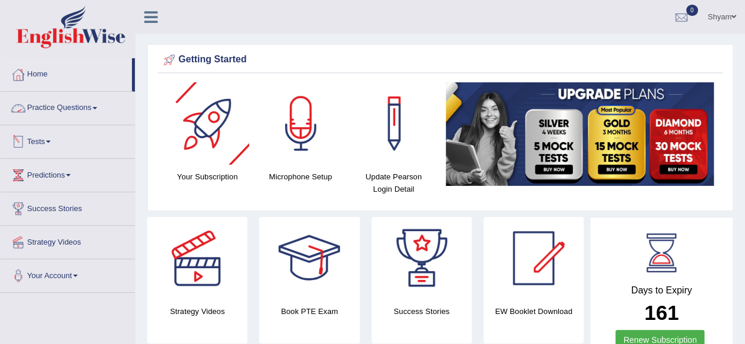
click at [88, 109] on link "Practice Questions" at bounding box center [68, 106] width 134 height 29
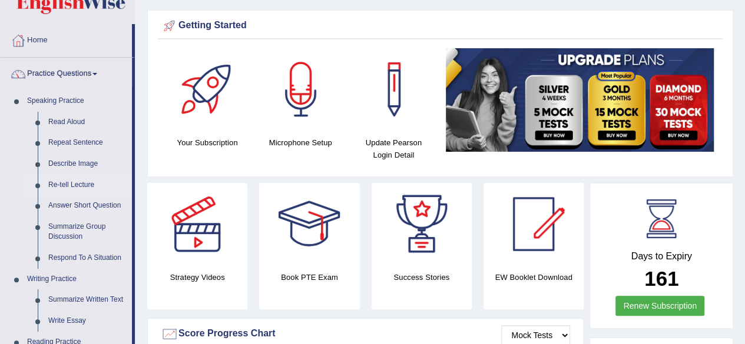
scroll to position [39, 0]
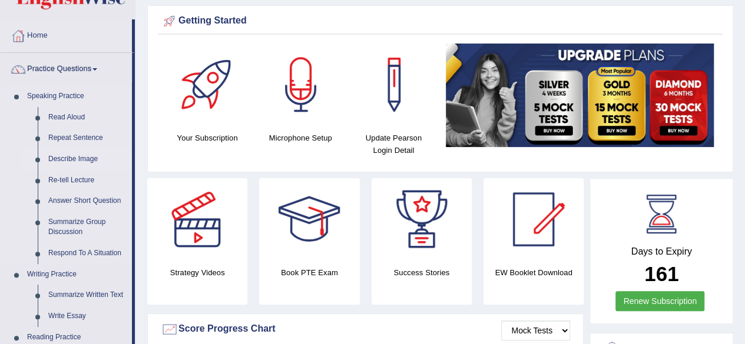
click at [68, 158] on link "Describe Image" at bounding box center [87, 159] width 89 height 21
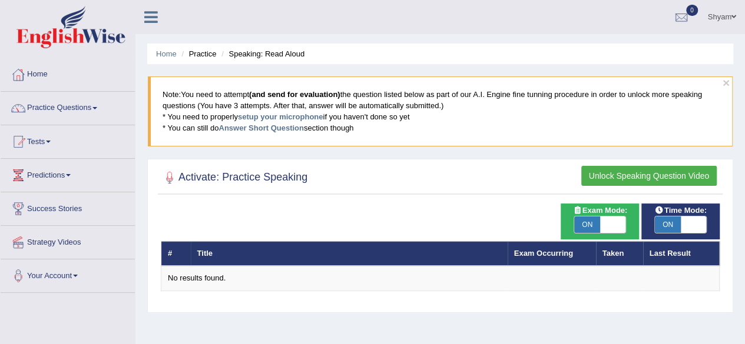
click at [626, 171] on button "Unlock Speaking Question Video" at bounding box center [648, 176] width 135 height 20
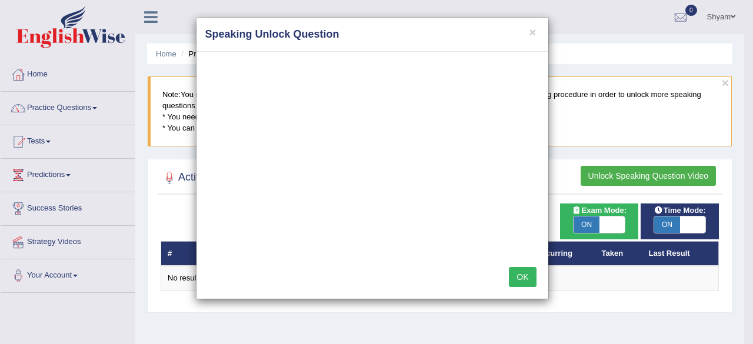
click at [133, 142] on div "× Speaking Unlock Question OK" at bounding box center [376, 172] width 753 height 344
click at [532, 30] on button "×" at bounding box center [532, 32] width 7 height 12
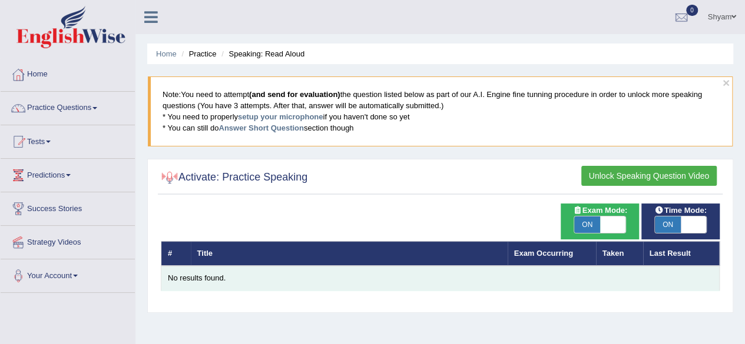
click at [207, 277] on div "No results found." at bounding box center [440, 278] width 544 height 11
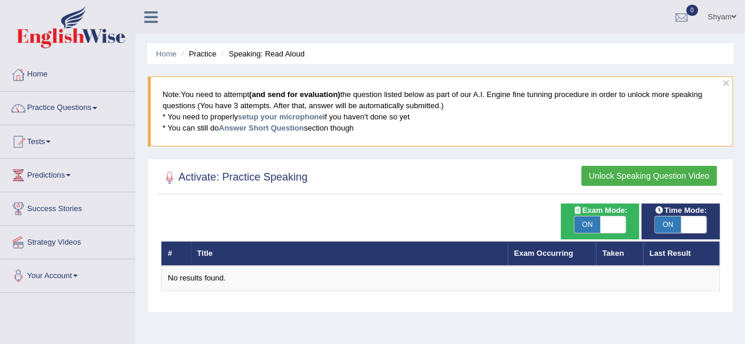
click at [596, 220] on span "ON" at bounding box center [587, 225] width 26 height 16
checkbox input "false"
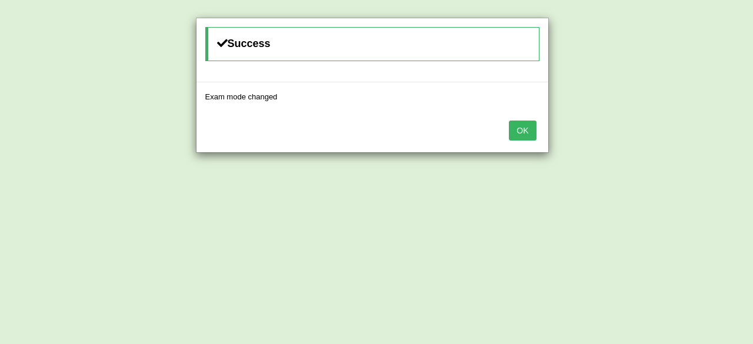
click at [523, 127] on button "OK" at bounding box center [522, 131] width 27 height 20
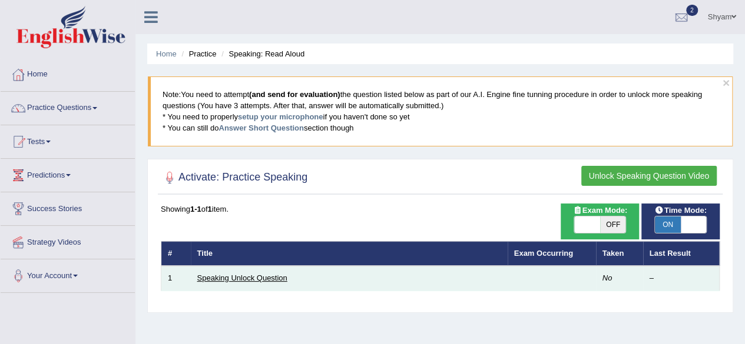
click at [264, 277] on link "Speaking Unlock Question" at bounding box center [242, 278] width 90 height 9
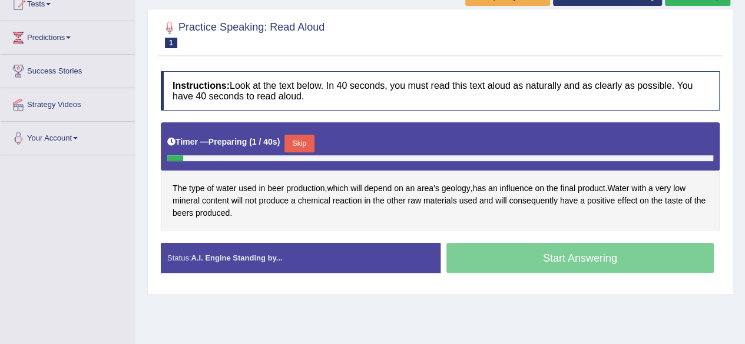
scroll to position [139, 0]
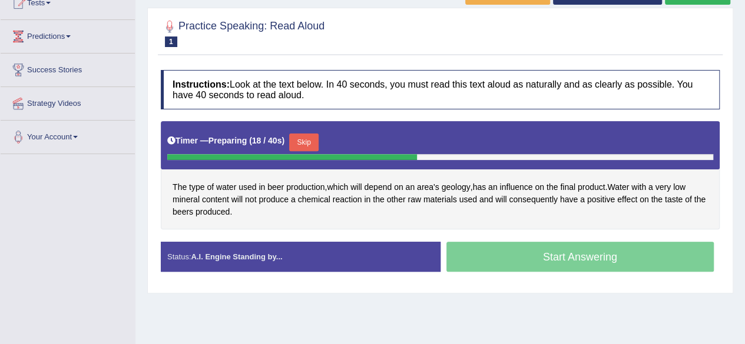
click at [524, 255] on div "Start Answering" at bounding box center [580, 258] width 280 height 33
click at [514, 259] on div "Start Answering" at bounding box center [580, 258] width 280 height 33
click at [314, 248] on div "Status: A.I. Engine Standing by..." at bounding box center [301, 257] width 280 height 30
click at [540, 253] on div "Start Answering" at bounding box center [580, 258] width 280 height 33
click at [507, 251] on div "Start Answering" at bounding box center [580, 258] width 280 height 33
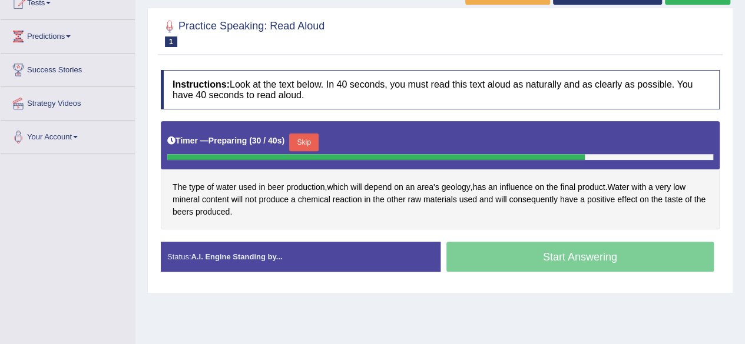
click at [507, 251] on div "Start Answering" at bounding box center [580, 258] width 280 height 33
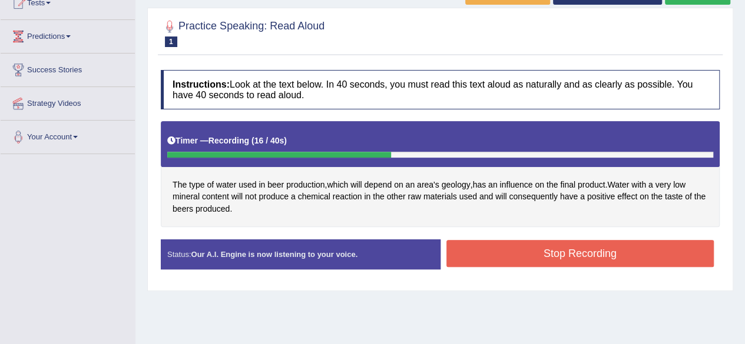
click at [526, 251] on button "Stop Recording" at bounding box center [580, 253] width 268 height 27
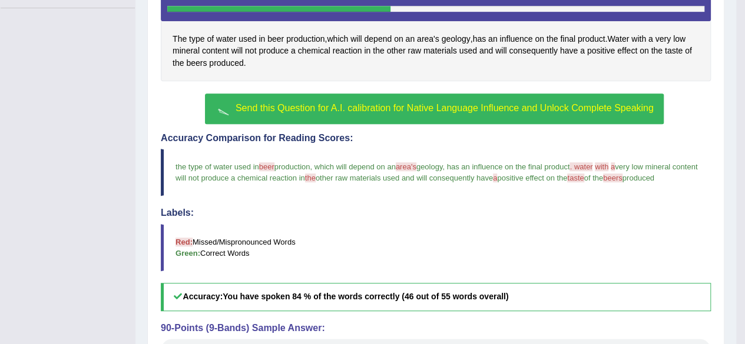
scroll to position [284, 0]
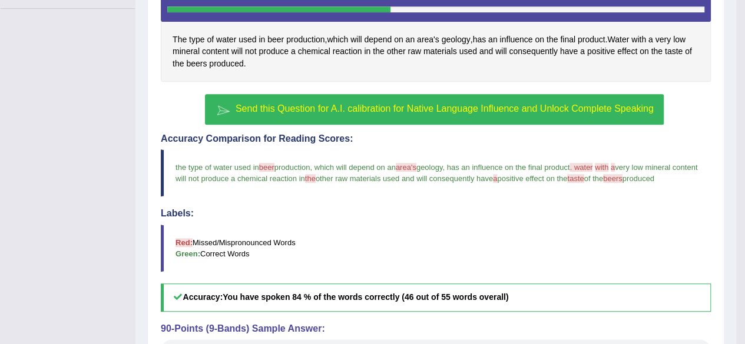
click at [417, 110] on span "Send this Question for A.I. calibration for Native Language Influence and Unloc…" at bounding box center [444, 109] width 418 height 10
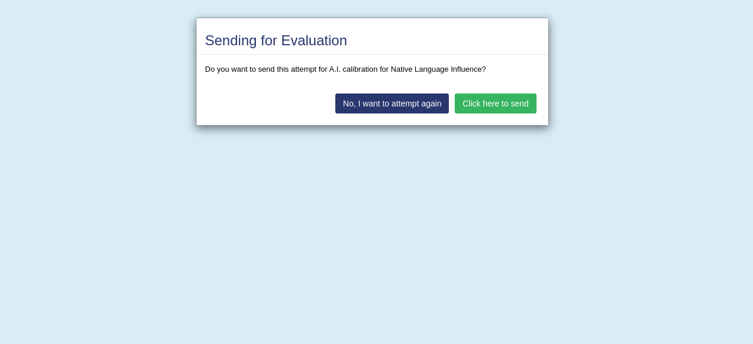
click at [464, 99] on button "Click here to send" at bounding box center [495, 104] width 81 height 20
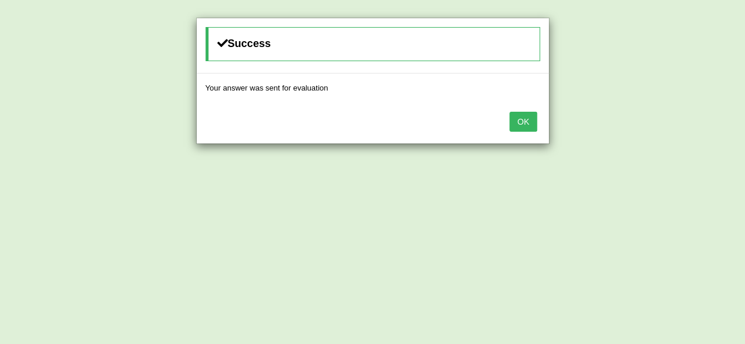
click at [521, 119] on button "OK" at bounding box center [522, 122] width 27 height 20
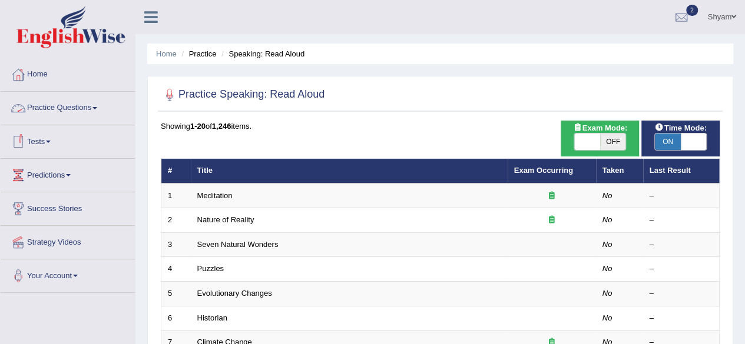
click at [97, 108] on span at bounding box center [94, 108] width 5 height 2
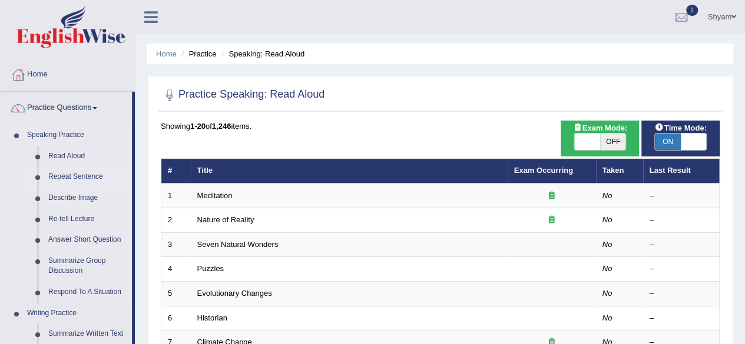
click at [73, 170] on link "Repeat Sentence" at bounding box center [87, 177] width 89 height 21
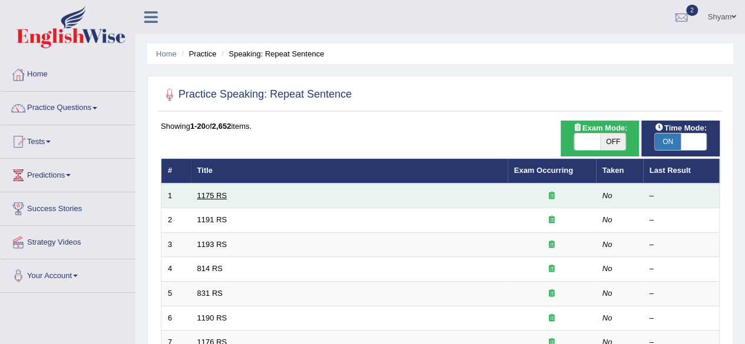
click at [214, 195] on link "1175 RS" at bounding box center [212, 195] width 30 height 9
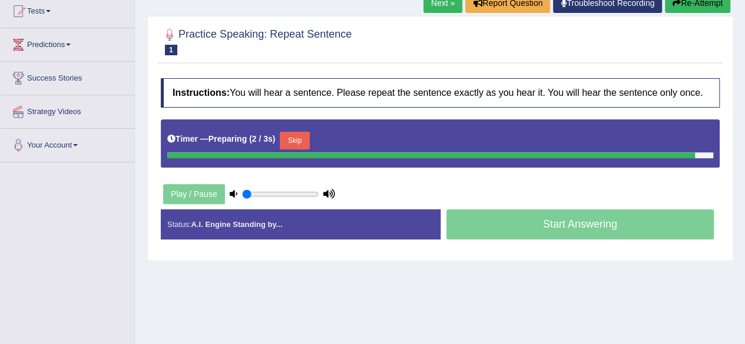
scroll to position [160, 0]
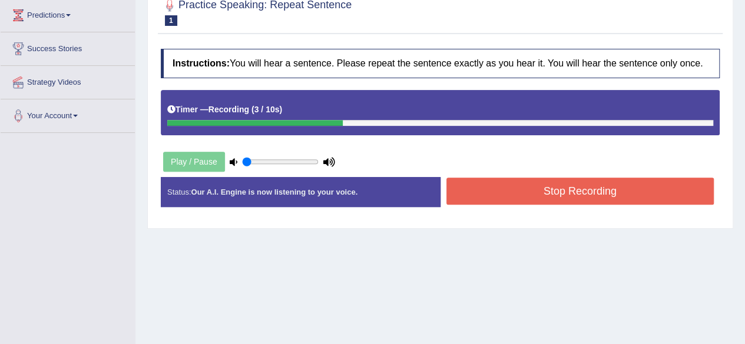
click at [523, 194] on button "Stop Recording" at bounding box center [580, 191] width 268 height 27
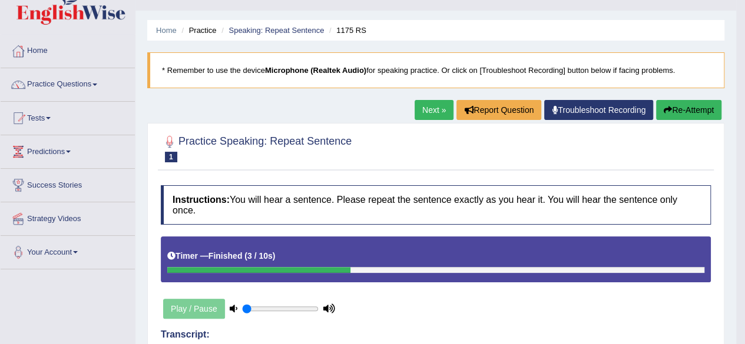
scroll to position [22, 0]
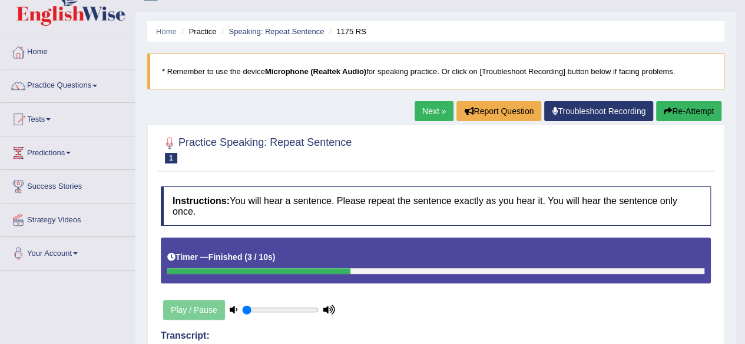
click at [433, 115] on link "Next »" at bounding box center [433, 111] width 39 height 20
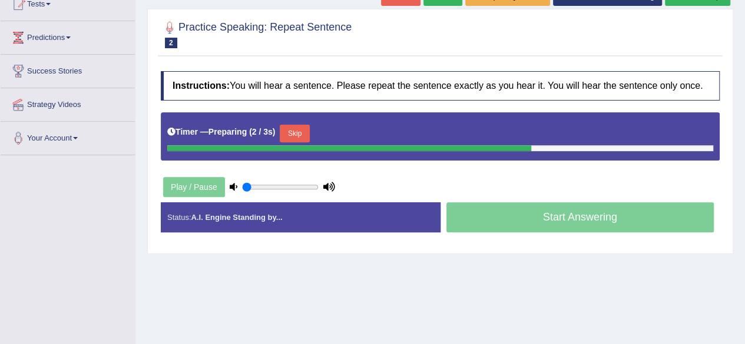
scroll to position [139, 0]
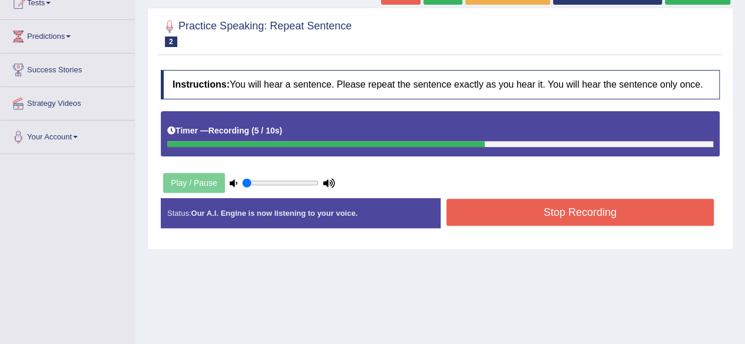
click at [533, 216] on button "Stop Recording" at bounding box center [580, 212] width 268 height 27
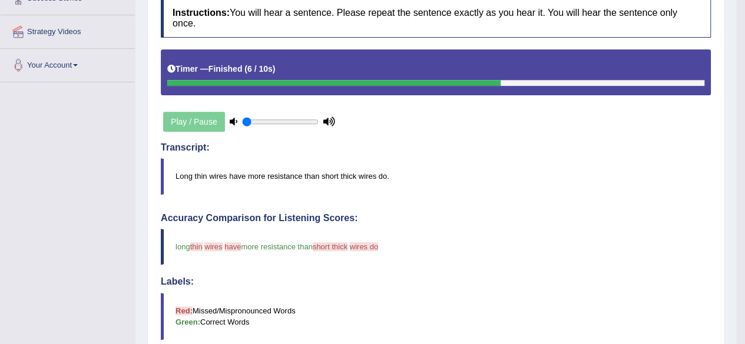
scroll to position [114, 0]
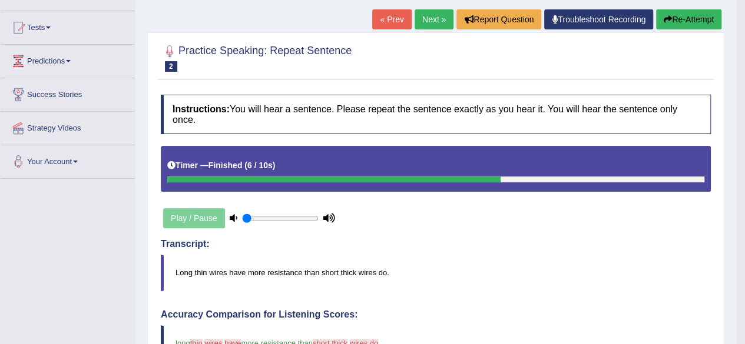
click at [679, 19] on button "Re-Attempt" at bounding box center [688, 19] width 65 height 20
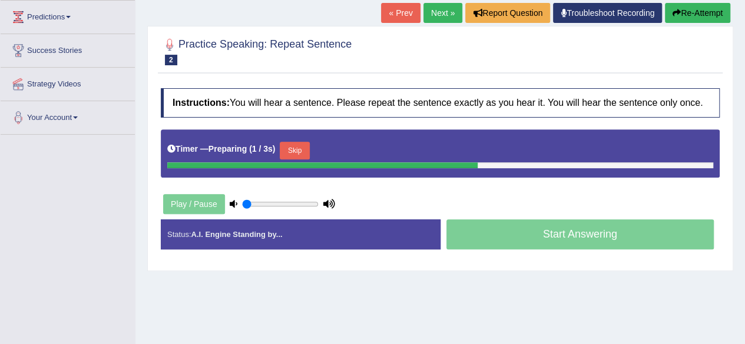
scroll to position [165, 0]
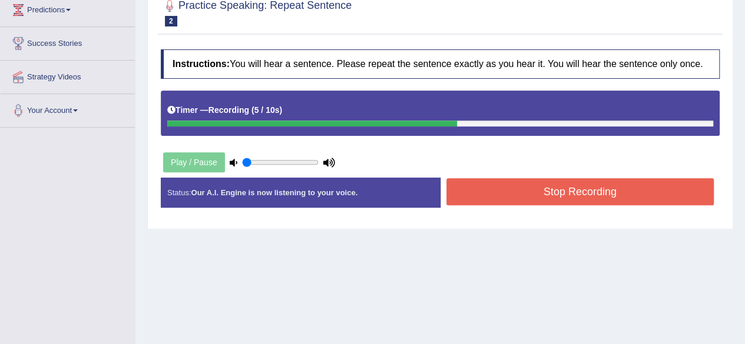
click at [535, 192] on button "Stop Recording" at bounding box center [580, 191] width 268 height 27
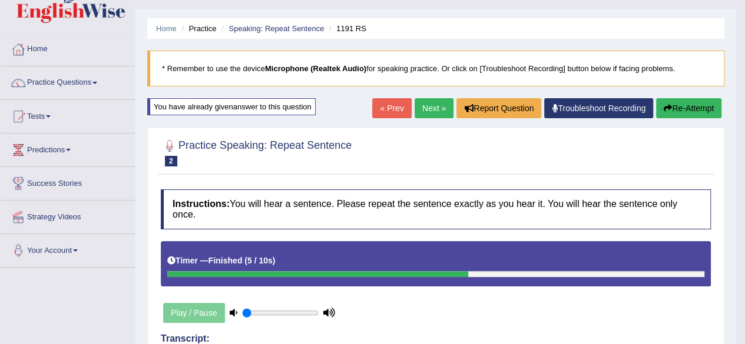
scroll to position [24, 0]
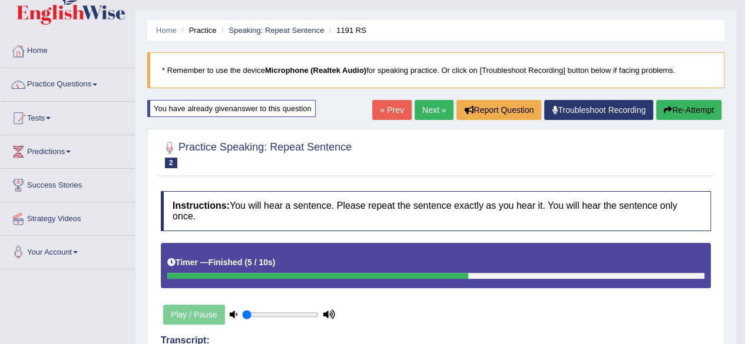
click at [424, 102] on link "Next »" at bounding box center [433, 110] width 39 height 20
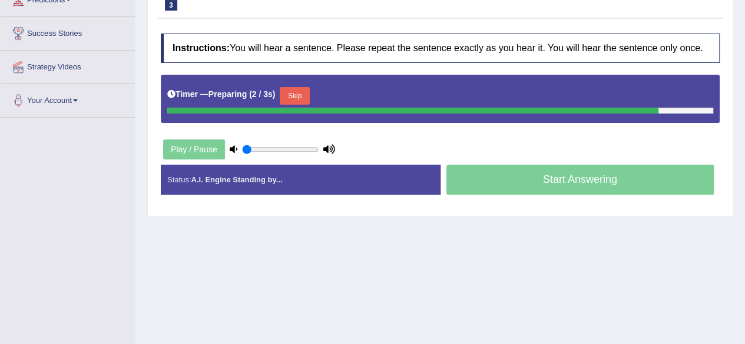
scroll to position [176, 0]
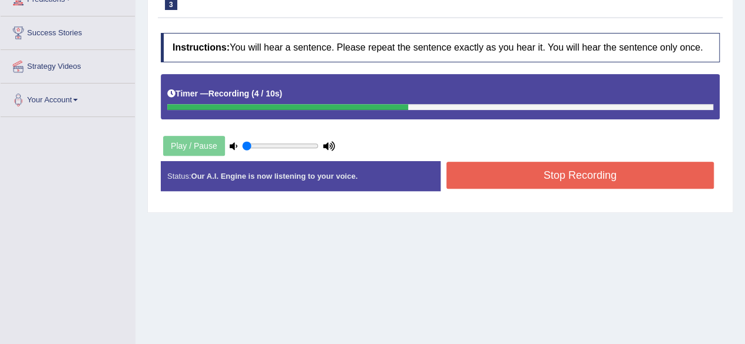
click at [519, 185] on button "Stop Recording" at bounding box center [580, 175] width 268 height 27
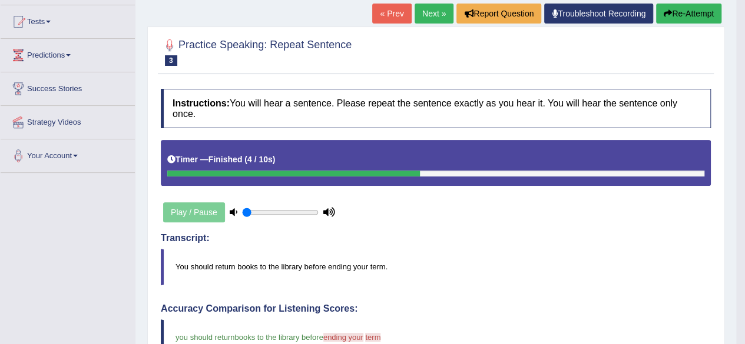
scroll to position [119, 0]
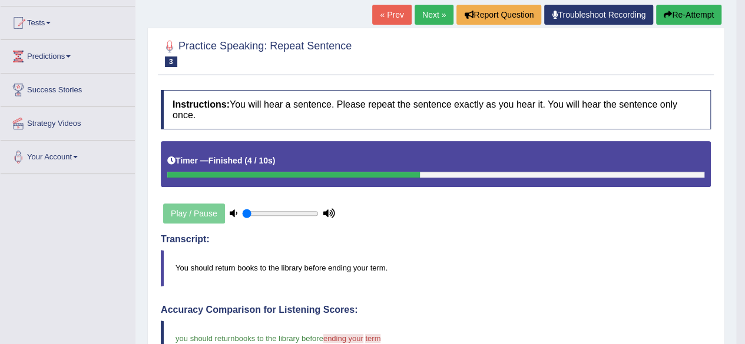
click at [432, 16] on link "Next »" at bounding box center [433, 15] width 39 height 20
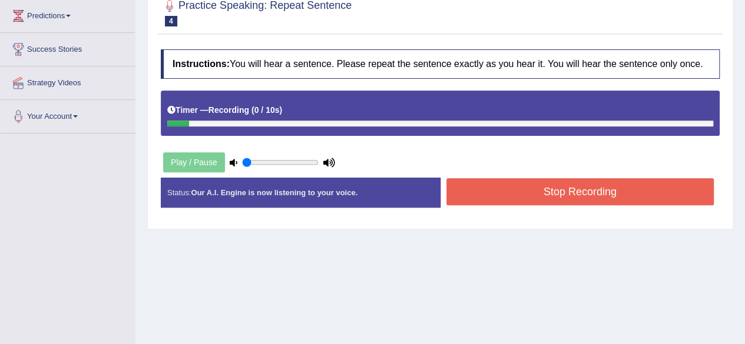
scroll to position [166, 0]
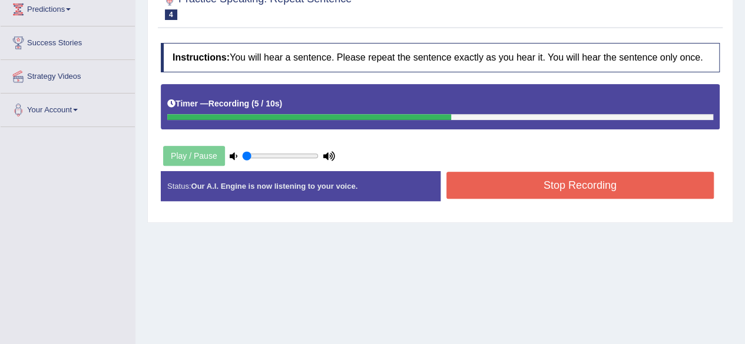
click at [507, 188] on button "Stop Recording" at bounding box center [580, 185] width 268 height 27
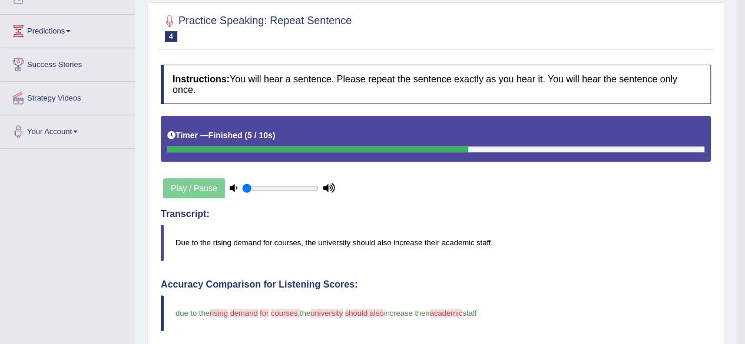
scroll to position [0, 0]
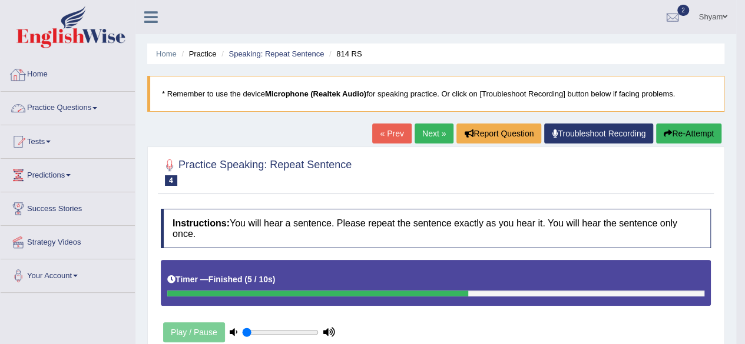
click at [44, 73] on link "Home" at bounding box center [68, 72] width 134 height 29
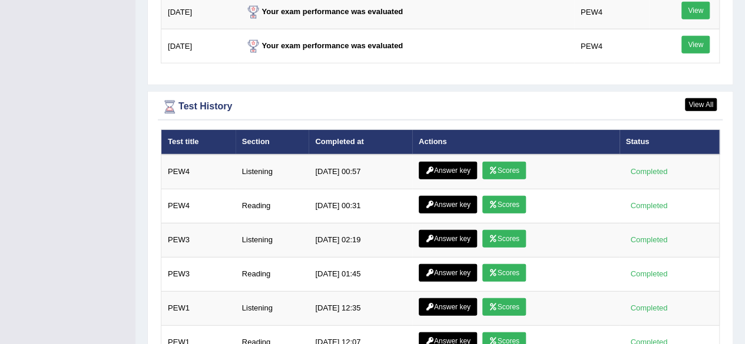
scroll to position [1517, 0]
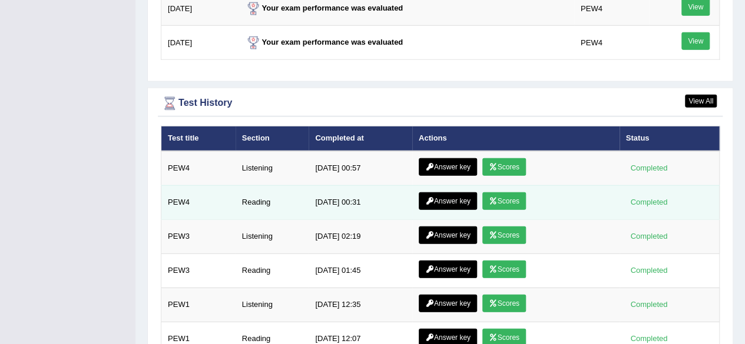
click at [504, 194] on link "Scores" at bounding box center [504, 201] width 44 height 18
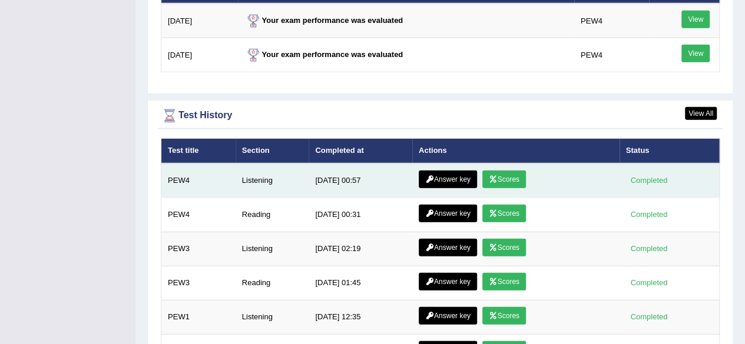
click at [505, 177] on link "Scores" at bounding box center [504, 180] width 44 height 18
click at [436, 174] on link "Answer key" at bounding box center [447, 180] width 58 height 18
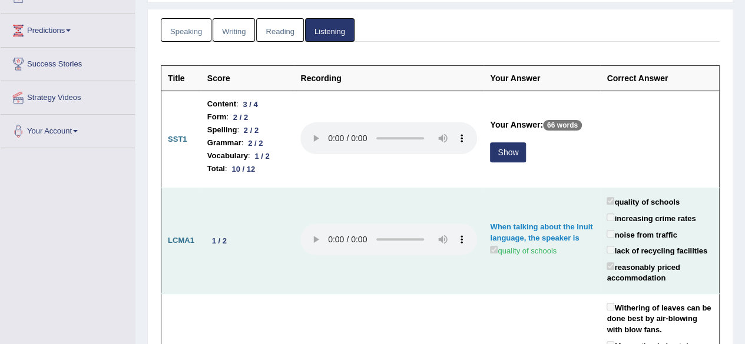
scroll to position [152, 0]
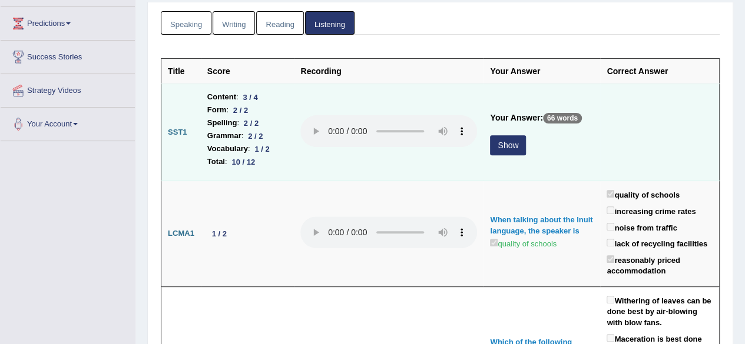
click at [503, 142] on button "Show" at bounding box center [508, 145] width 36 height 20
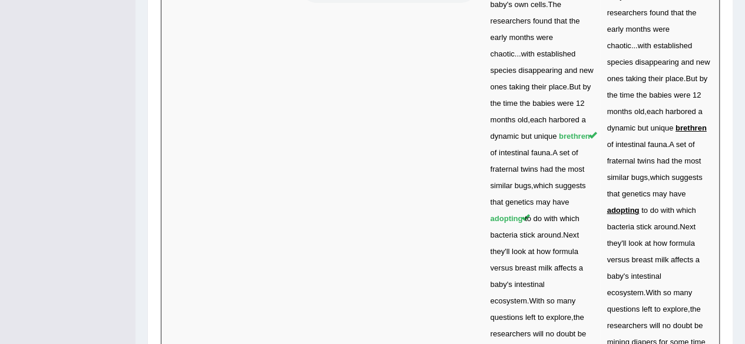
scroll to position [4268, 0]
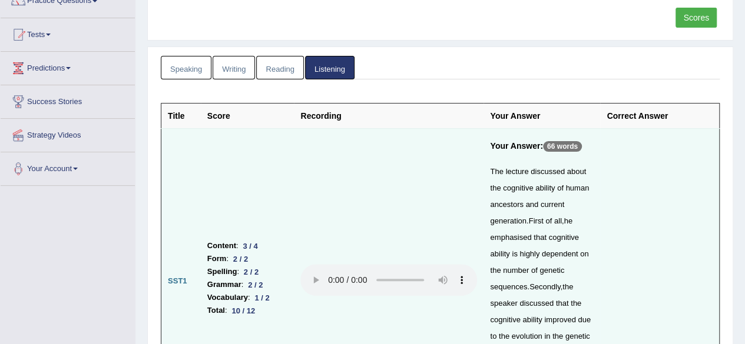
scroll to position [0, 0]
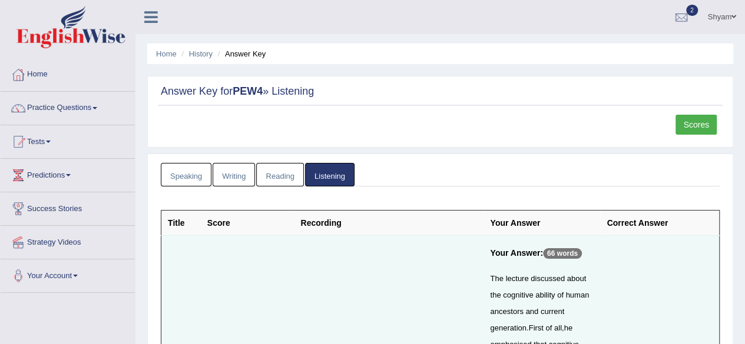
click at [279, 175] on link "Reading" at bounding box center [279, 175] width 47 height 24
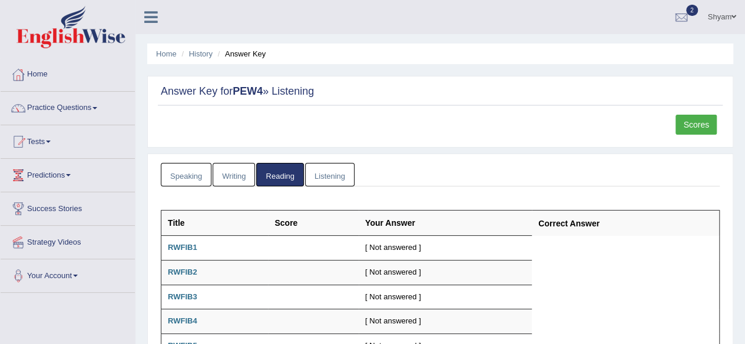
click at [233, 174] on link "Writing" at bounding box center [233, 175] width 42 height 24
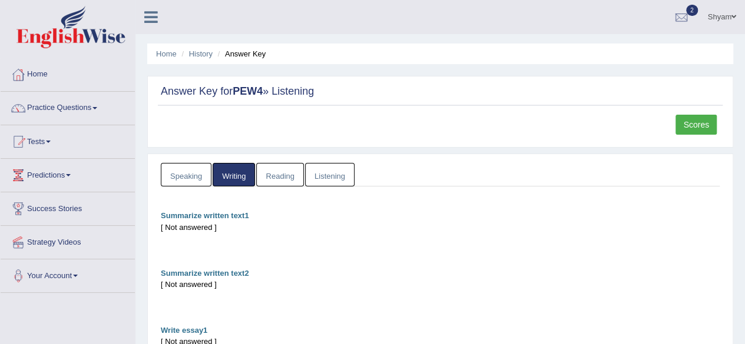
click at [187, 171] on link "Speaking" at bounding box center [186, 175] width 51 height 24
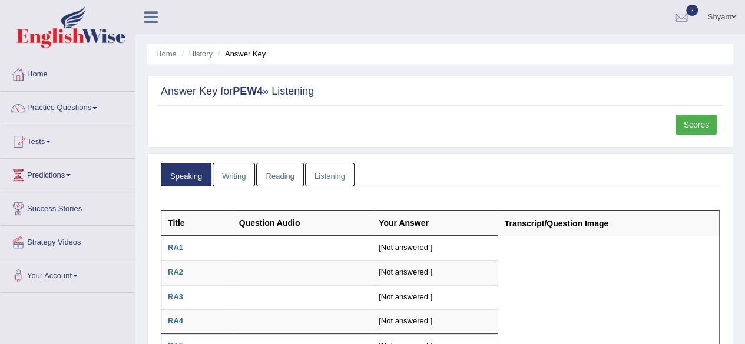
click at [691, 125] on link "Scores" at bounding box center [695, 125] width 41 height 20
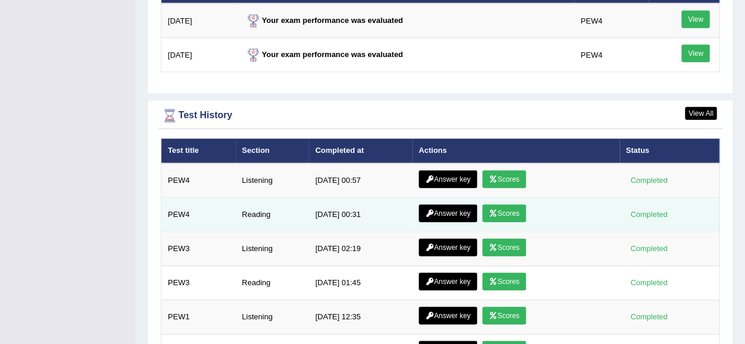
click at [451, 206] on link "Answer key" at bounding box center [447, 214] width 58 height 18
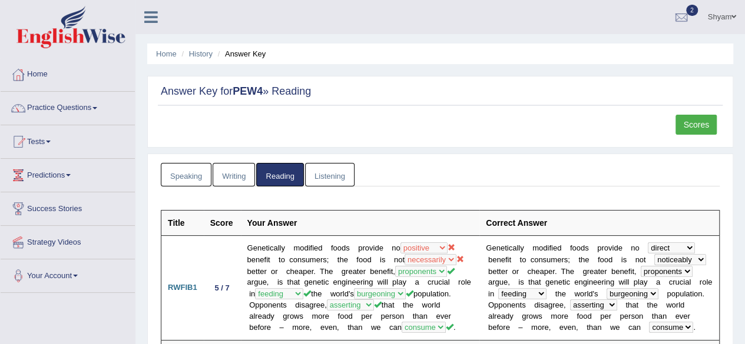
click at [690, 120] on link "Scores" at bounding box center [695, 125] width 41 height 20
click at [45, 74] on link "Home" at bounding box center [68, 72] width 134 height 29
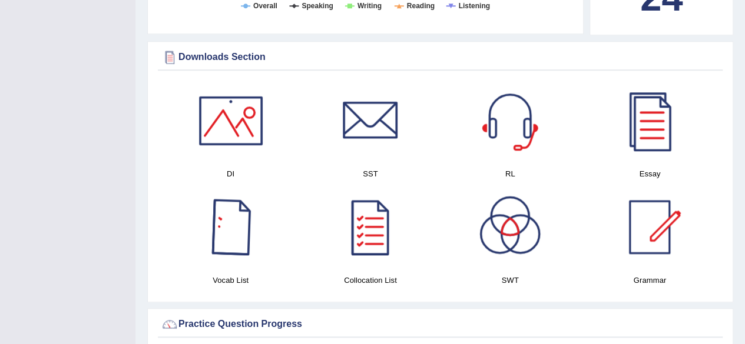
scroll to position [537, 0]
